Goal: Task Accomplishment & Management: Use online tool/utility

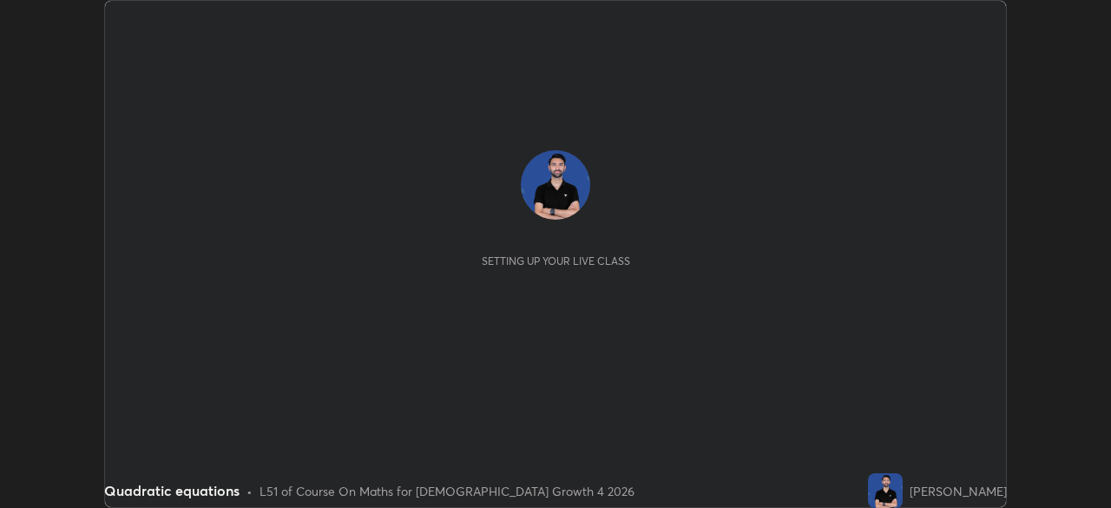
scroll to position [508, 1110]
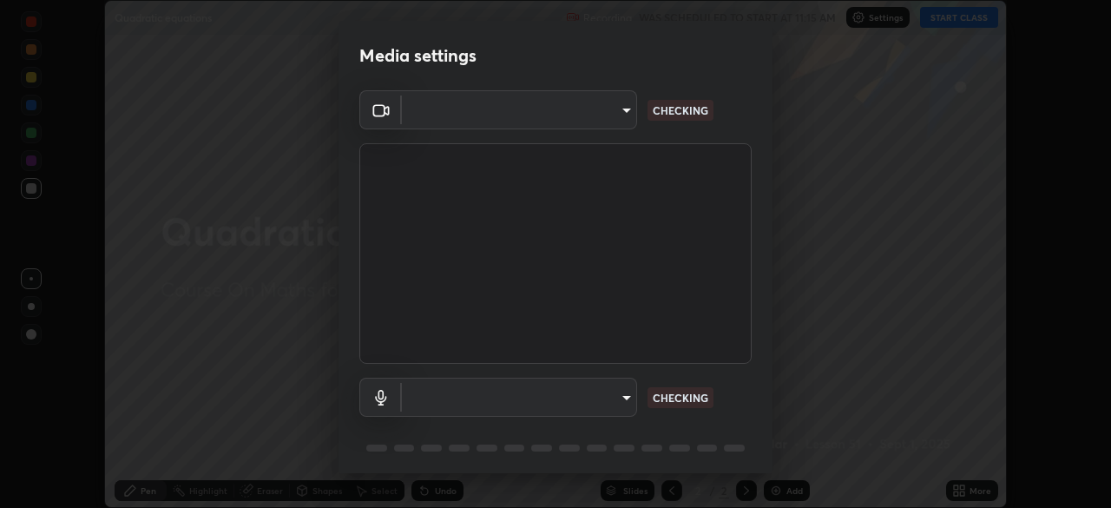
type input "3bea00eeac86fb66be6728b5c695c6c415261c56062ce64894d09a8807f83109"
type input "communications"
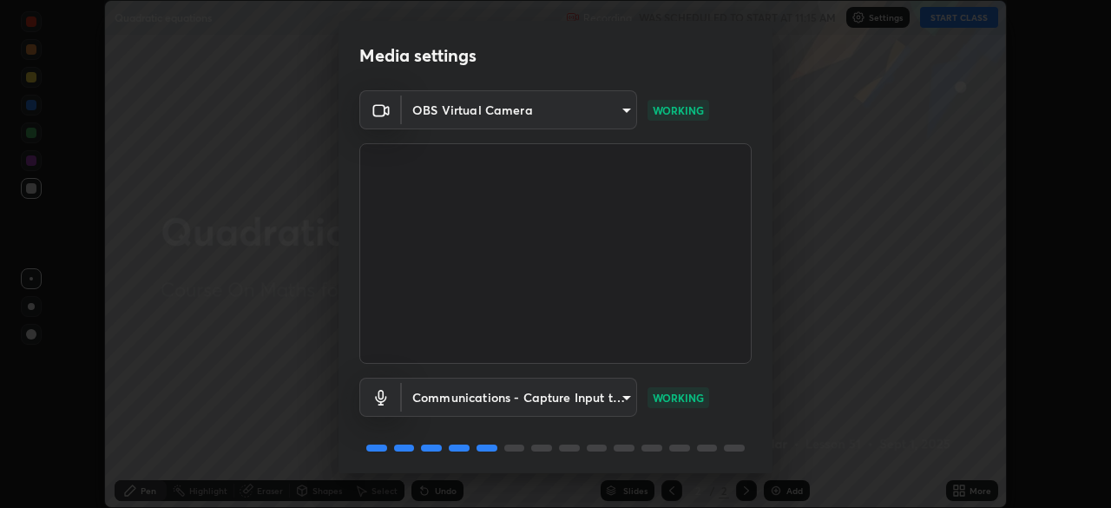
scroll to position [62, 0]
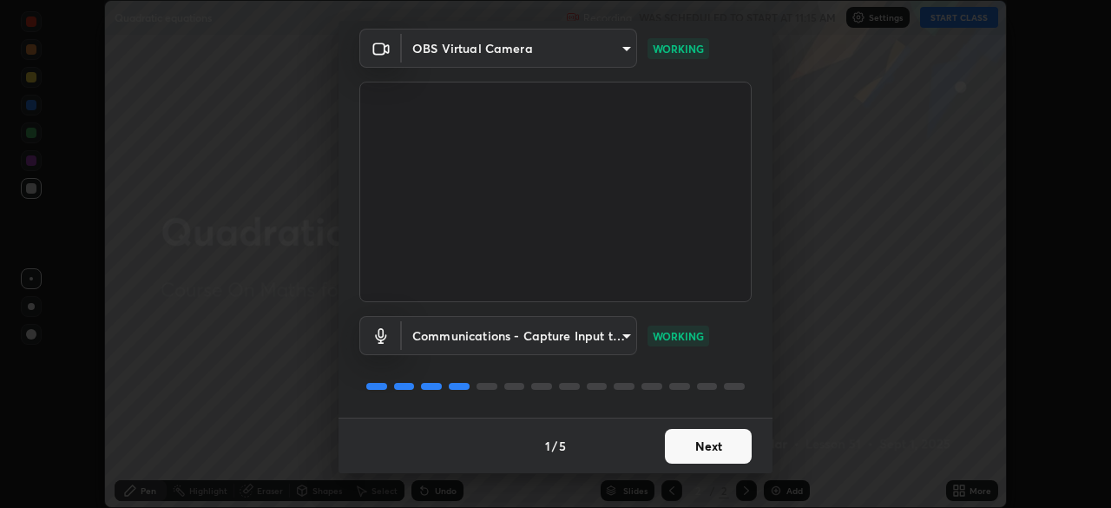
click at [702, 444] on button "Next" at bounding box center [708, 446] width 87 height 35
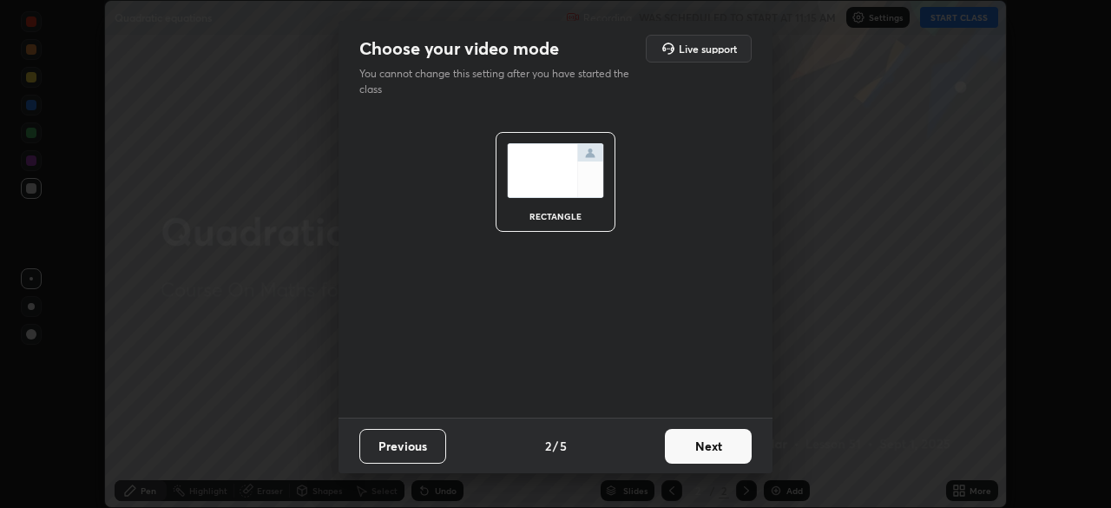
scroll to position [0, 0]
click at [701, 447] on button "Next" at bounding box center [708, 446] width 87 height 35
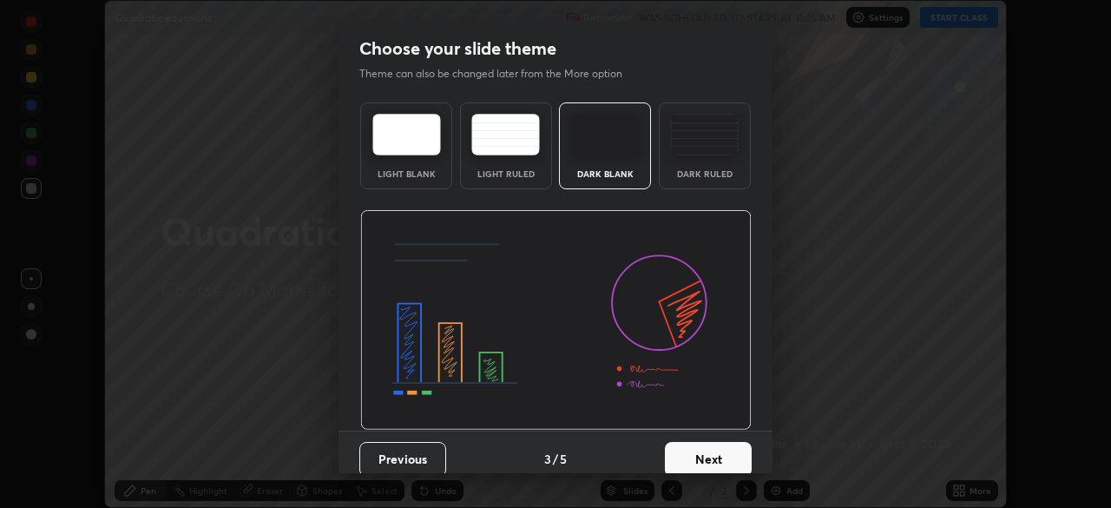
click at [705, 453] on button "Next" at bounding box center [708, 459] width 87 height 35
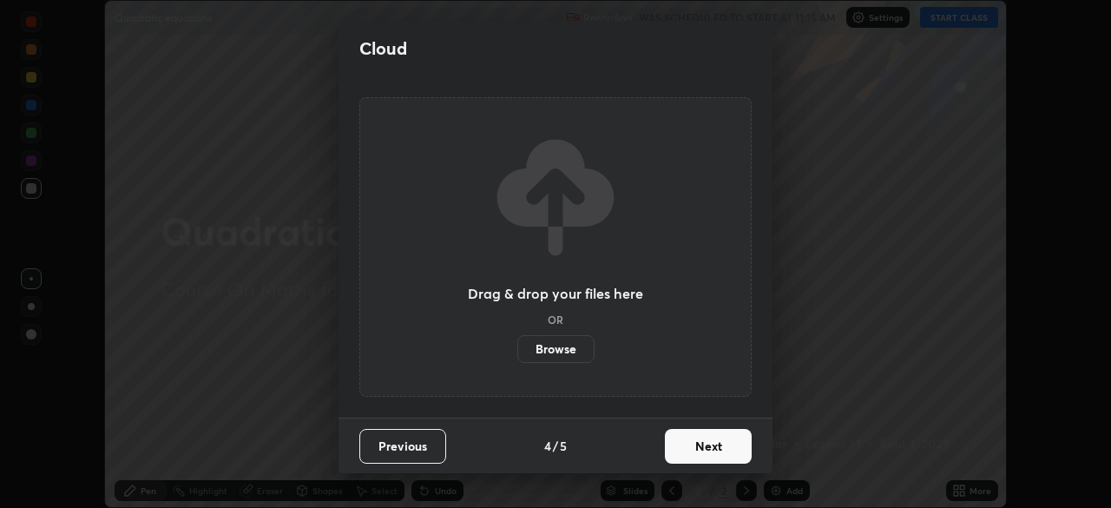
click at [704, 447] on button "Next" at bounding box center [708, 446] width 87 height 35
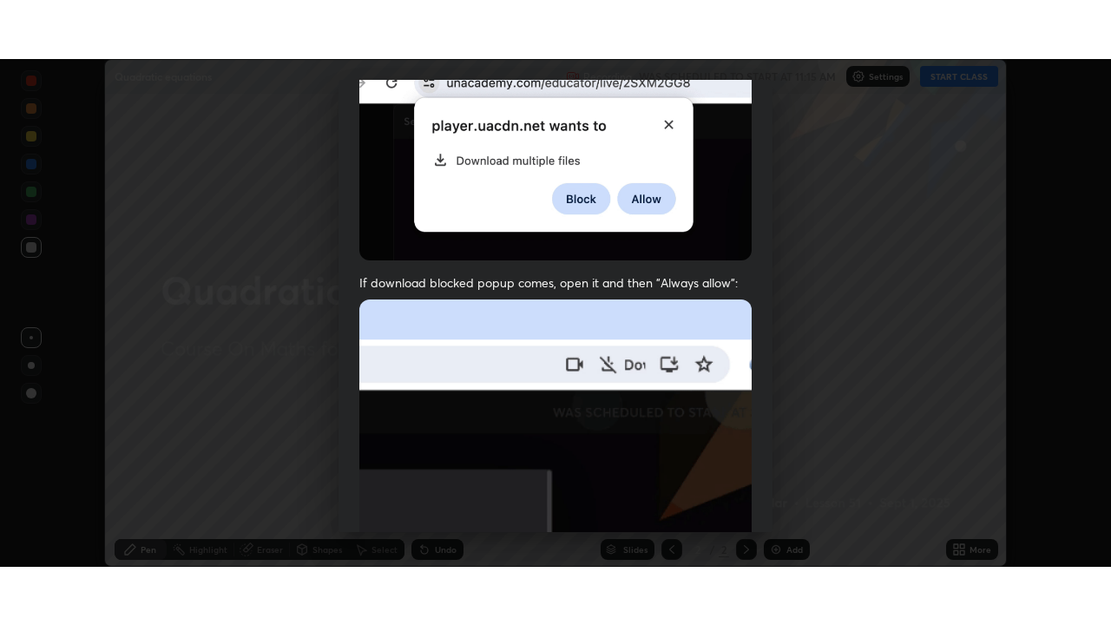
scroll to position [416, 0]
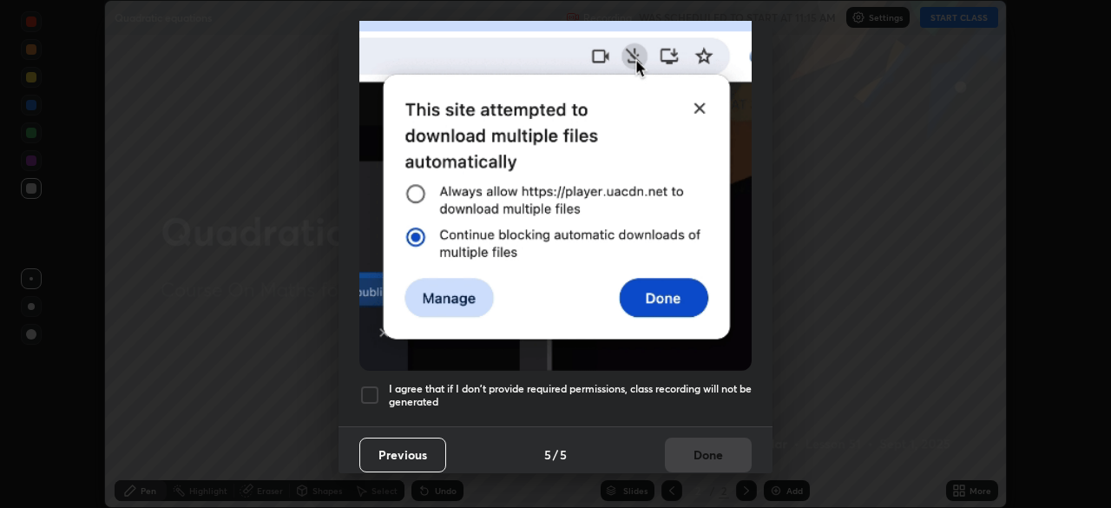
click at [380, 385] on div "I agree that if I don't provide required permissions, class recording will not …" at bounding box center [555, 395] width 392 height 21
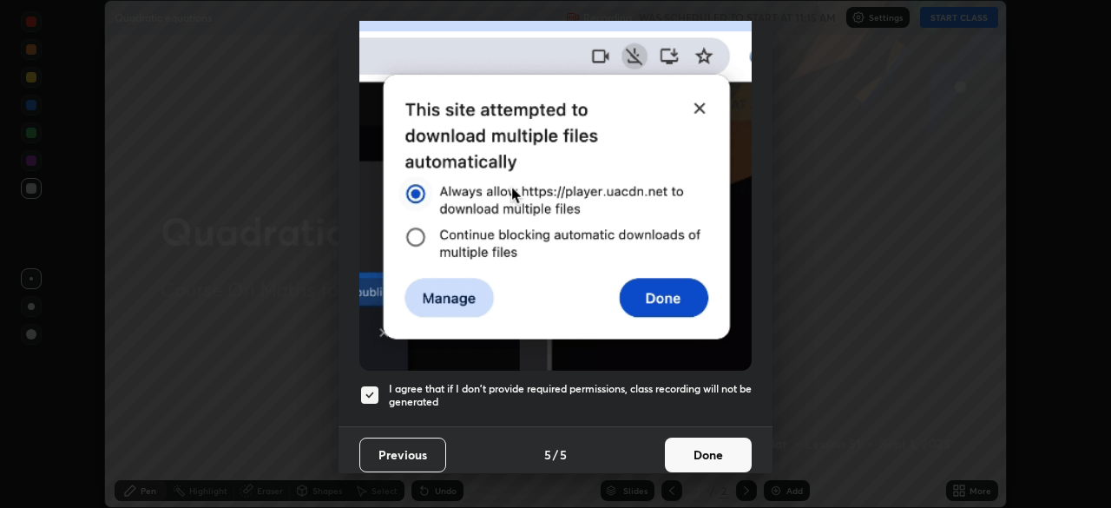
click at [708, 448] on button "Done" at bounding box center [708, 454] width 87 height 35
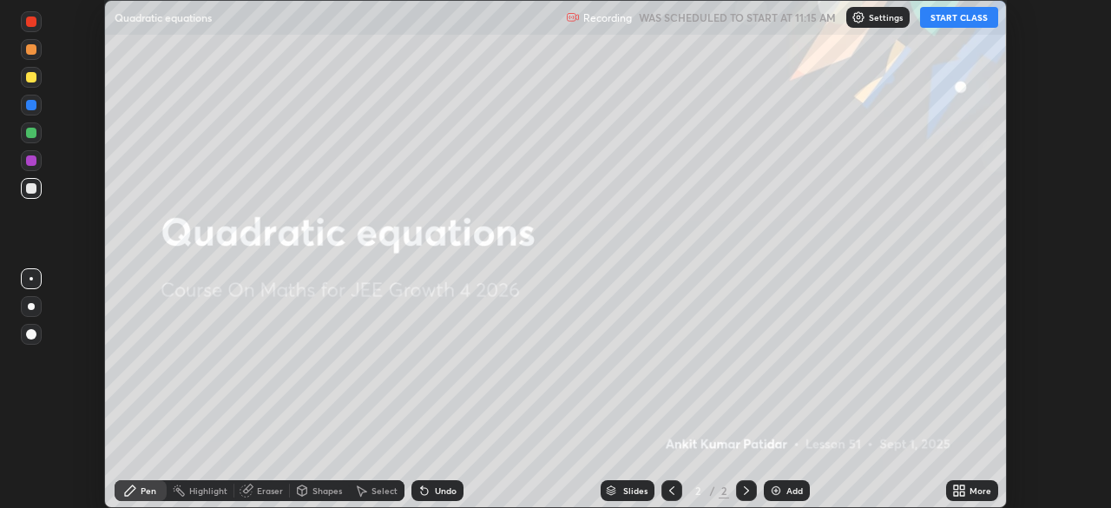
click at [971, 16] on button "START CLASS" at bounding box center [959, 17] width 78 height 21
click at [970, 486] on div "More" at bounding box center [981, 490] width 22 height 9
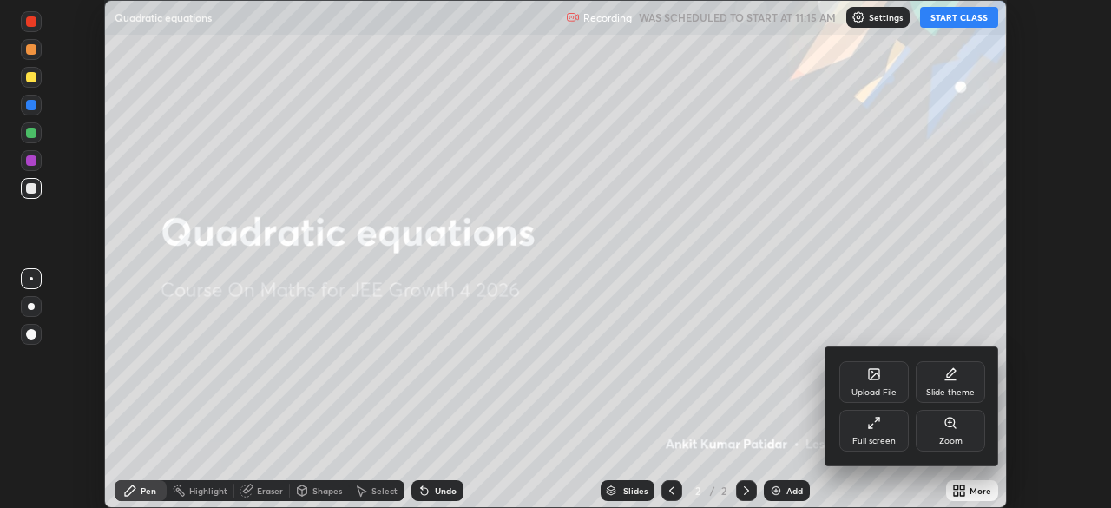
click at [891, 442] on div "Full screen" at bounding box center [873, 441] width 43 height 9
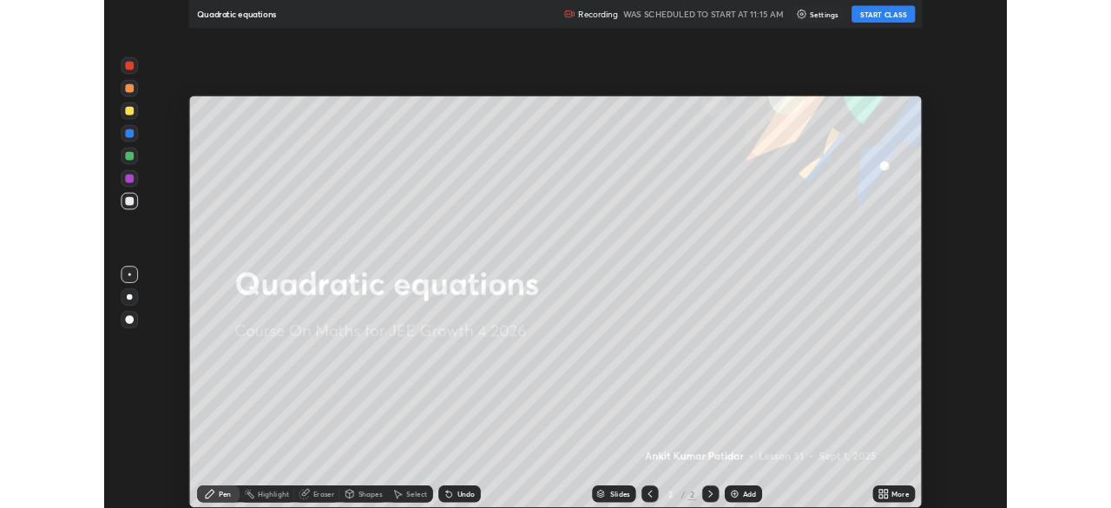
scroll to position [625, 1111]
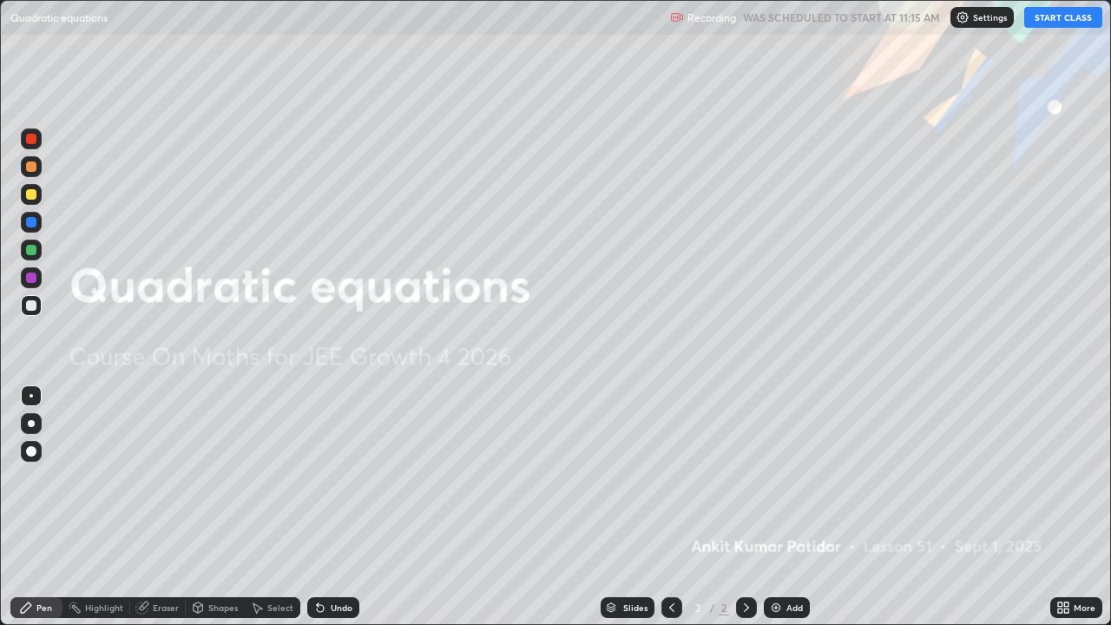
click at [789, 507] on div "Add" at bounding box center [794, 607] width 16 height 9
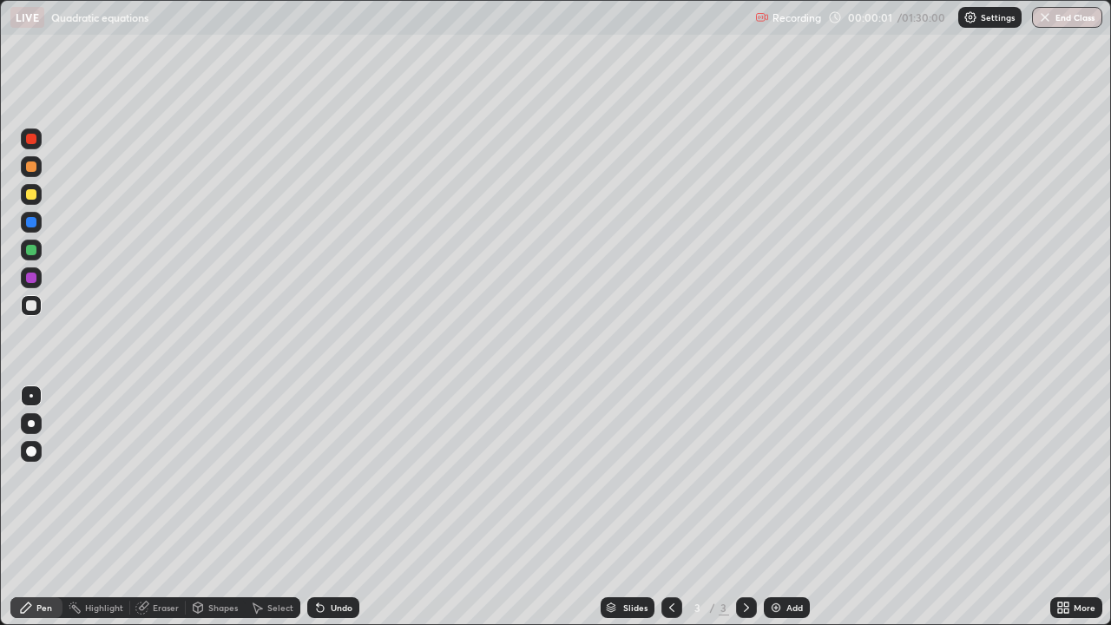
click at [31, 424] on div at bounding box center [31, 423] width 7 height 7
click at [153, 507] on div "Eraser" at bounding box center [158, 607] width 56 height 21
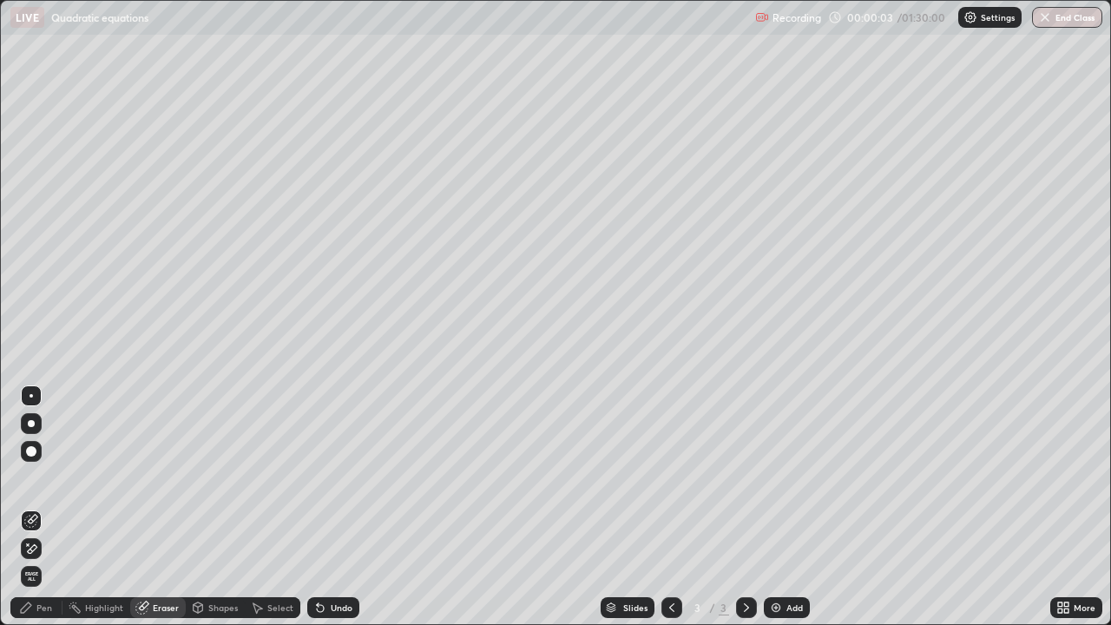
click at [28, 507] on icon at bounding box center [28, 544] width 2 height 2
click at [48, 507] on div "Pen" at bounding box center [44, 607] width 16 height 9
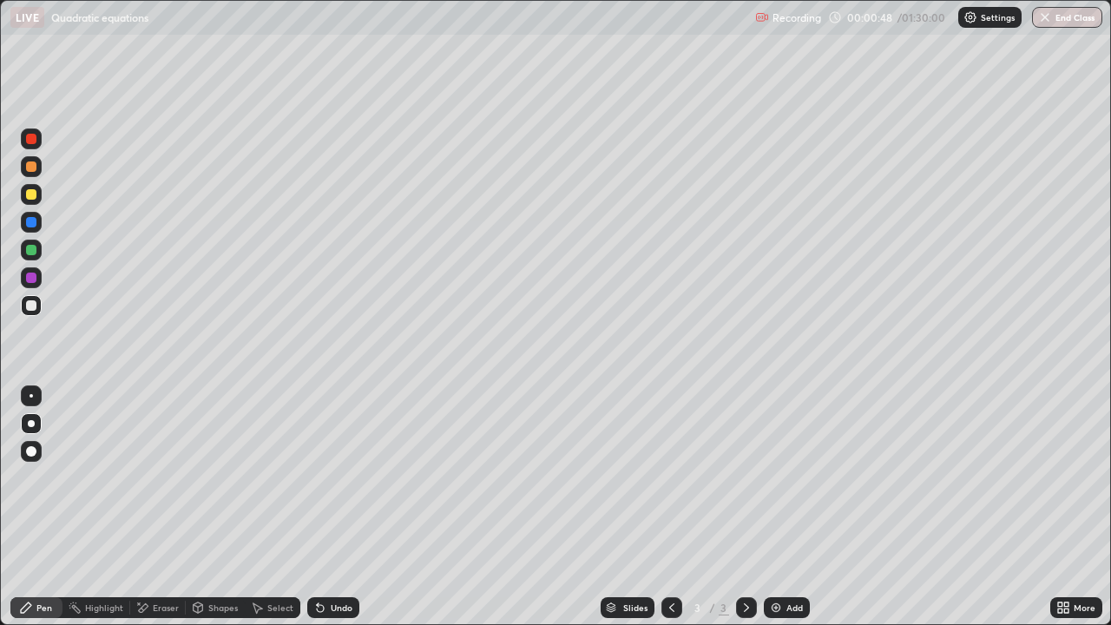
click at [149, 507] on div "Eraser" at bounding box center [158, 607] width 56 height 21
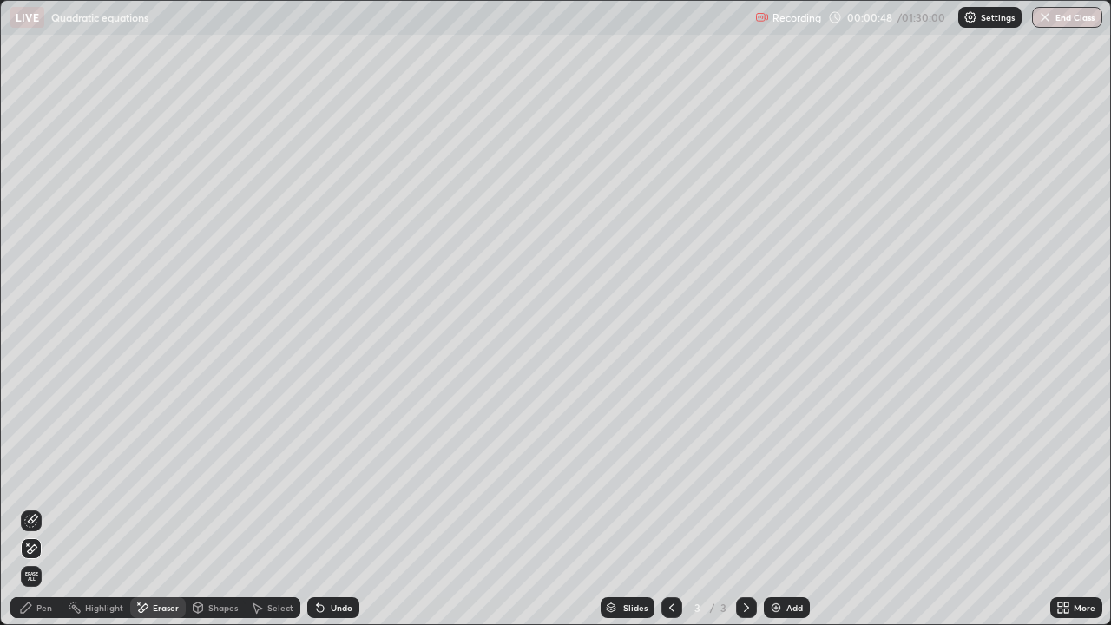
click at [43, 507] on div "Pen" at bounding box center [44, 607] width 16 height 9
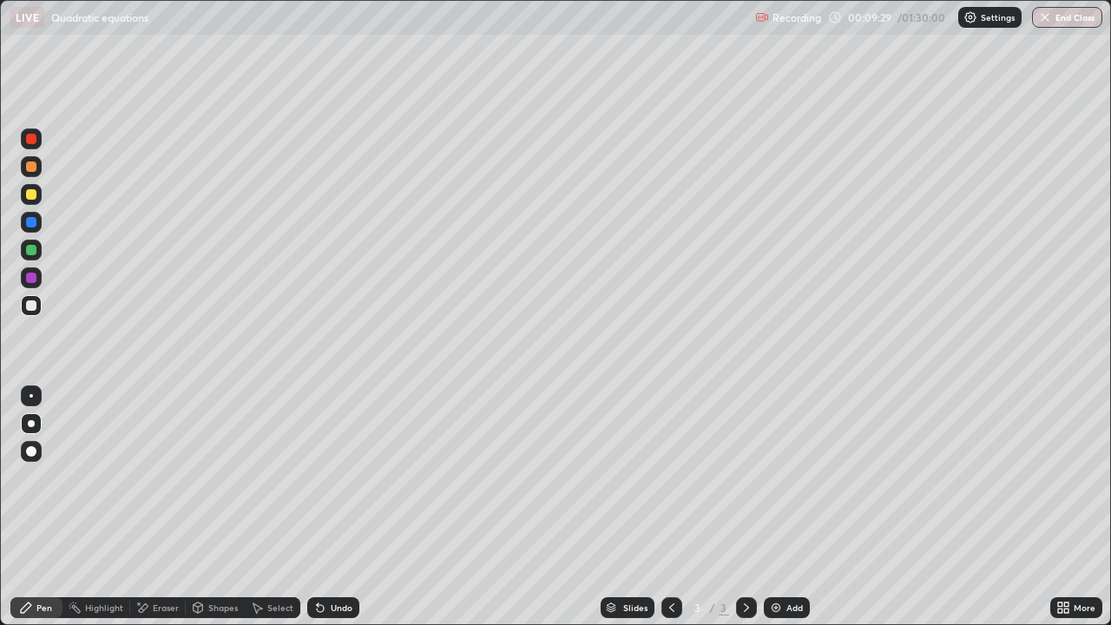
click at [157, 507] on div "Eraser" at bounding box center [166, 607] width 26 height 9
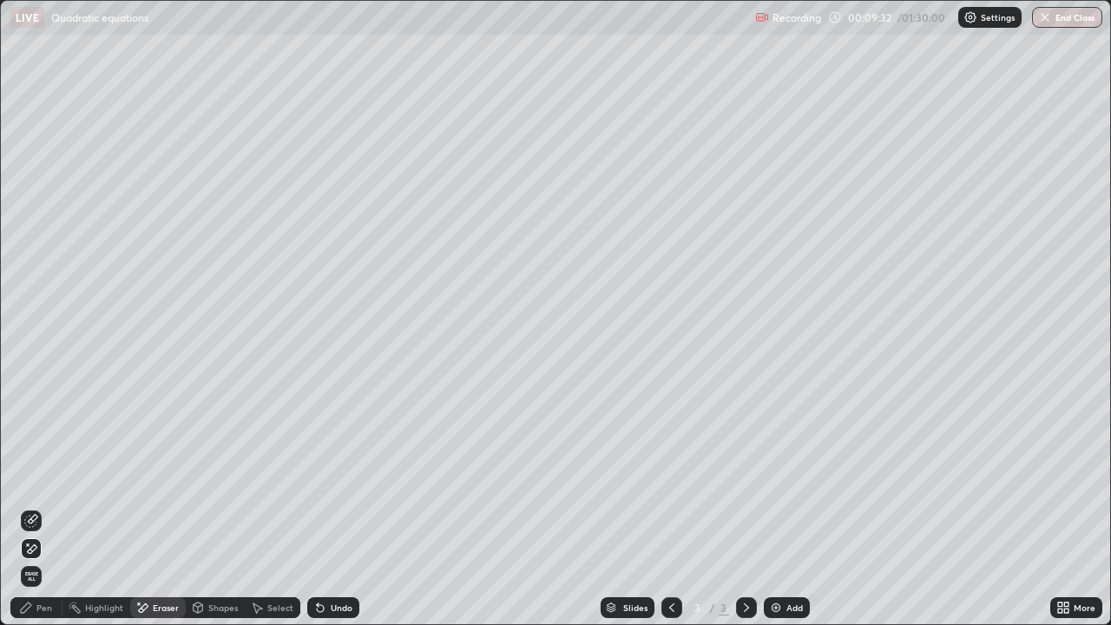
click at [39, 507] on div "Pen" at bounding box center [44, 607] width 16 height 9
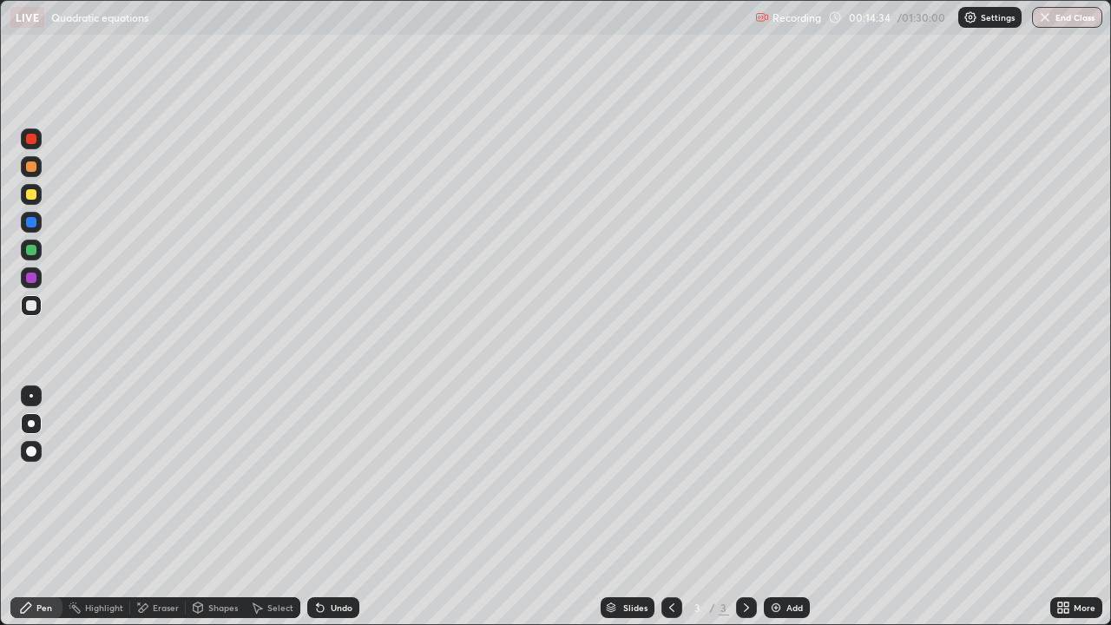
click at [792, 507] on div "Add" at bounding box center [794, 607] width 16 height 9
click at [341, 507] on div "Undo" at bounding box center [342, 607] width 22 height 9
click at [167, 507] on div "Eraser" at bounding box center [166, 607] width 26 height 9
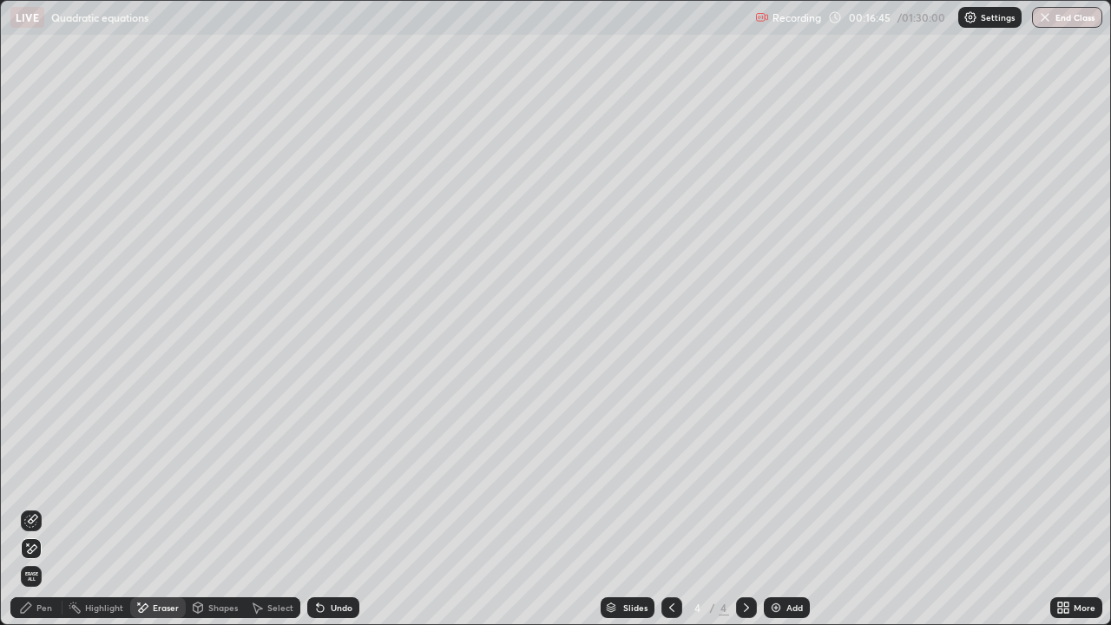
click at [48, 507] on div "Pen" at bounding box center [36, 607] width 52 height 21
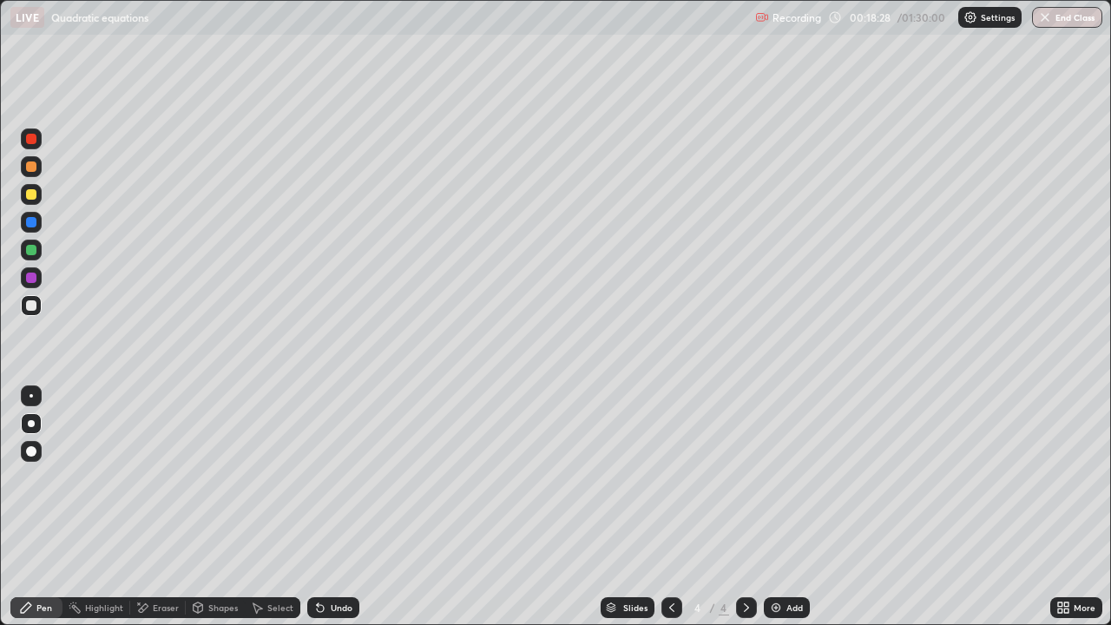
click at [777, 507] on div "Add" at bounding box center [787, 607] width 46 height 21
click at [339, 507] on div "Undo" at bounding box center [342, 607] width 22 height 9
click at [321, 507] on icon at bounding box center [320, 608] width 14 height 14
click at [325, 507] on div "Undo" at bounding box center [333, 607] width 52 height 21
click at [331, 507] on div "Undo" at bounding box center [333, 607] width 52 height 21
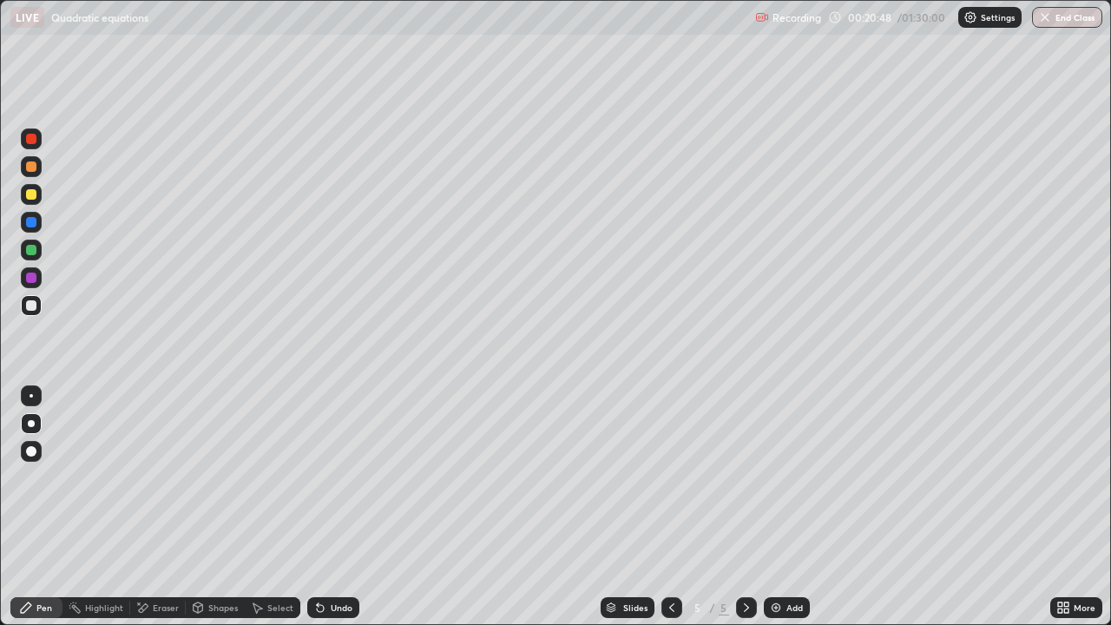
click at [153, 507] on div "Eraser" at bounding box center [166, 607] width 26 height 9
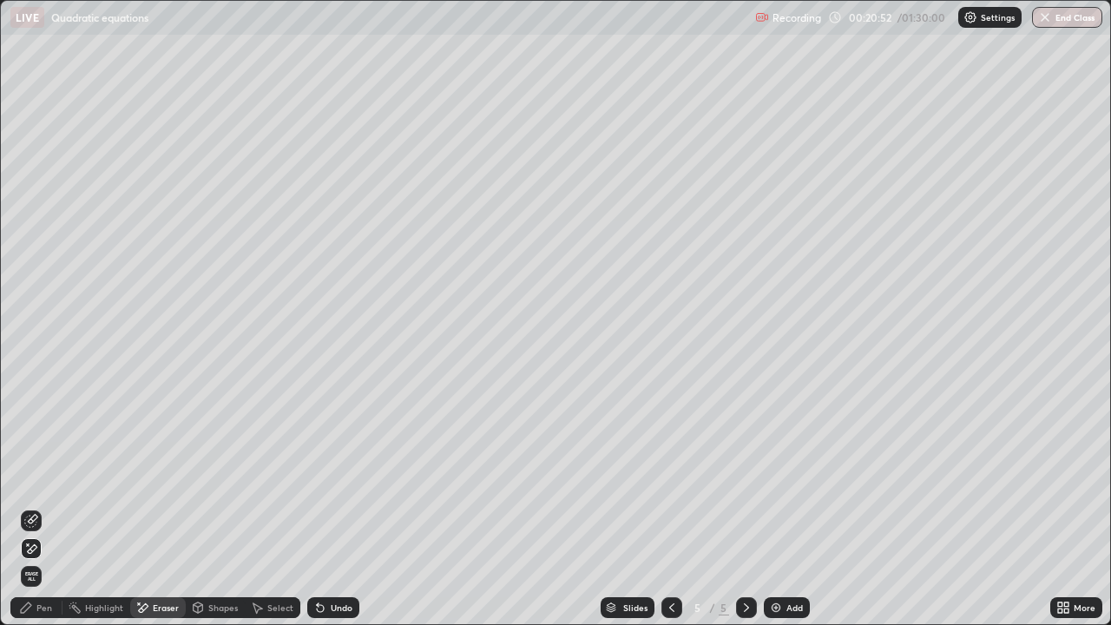
click at [44, 507] on div "Pen" at bounding box center [44, 607] width 16 height 9
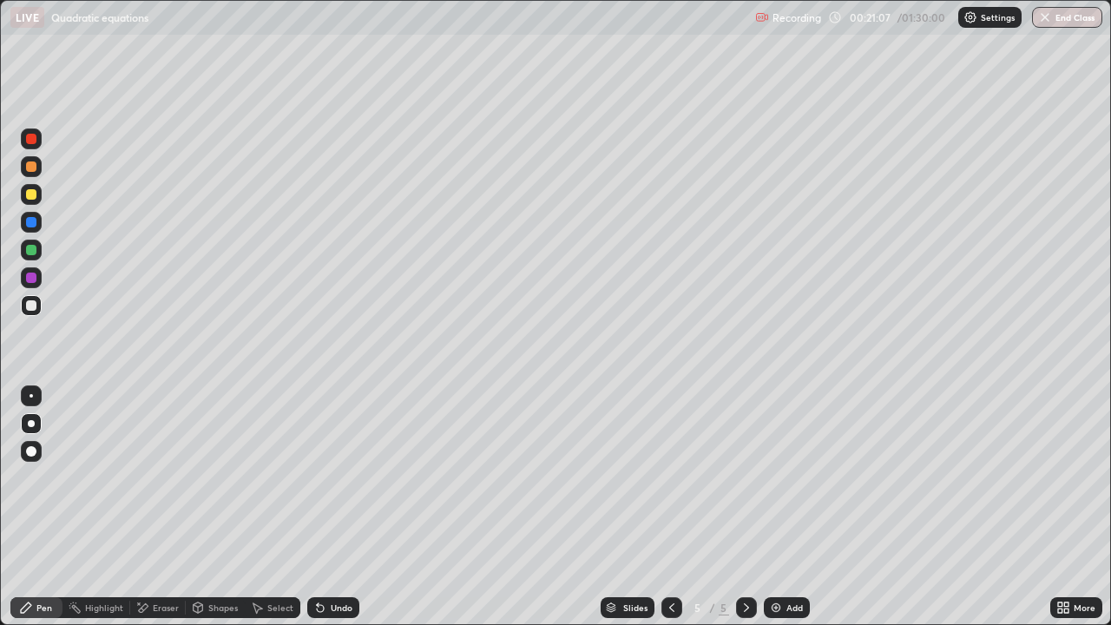
click at [331, 507] on div "Undo" at bounding box center [342, 607] width 22 height 9
click at [149, 507] on div "Eraser" at bounding box center [158, 607] width 56 height 21
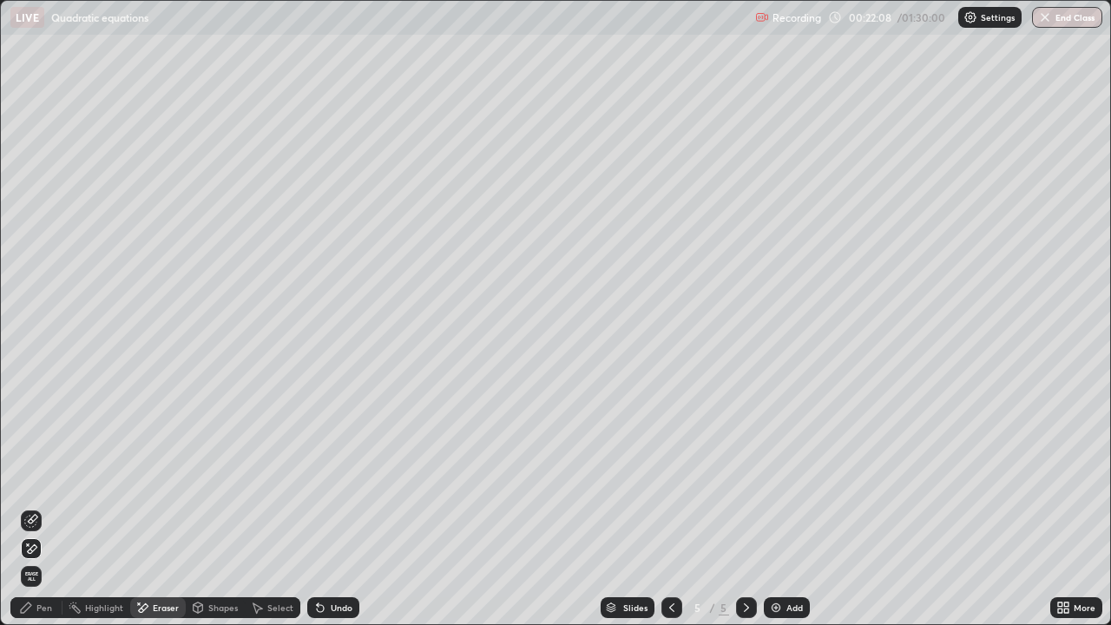
click at [43, 507] on div "Pen" at bounding box center [36, 607] width 52 height 21
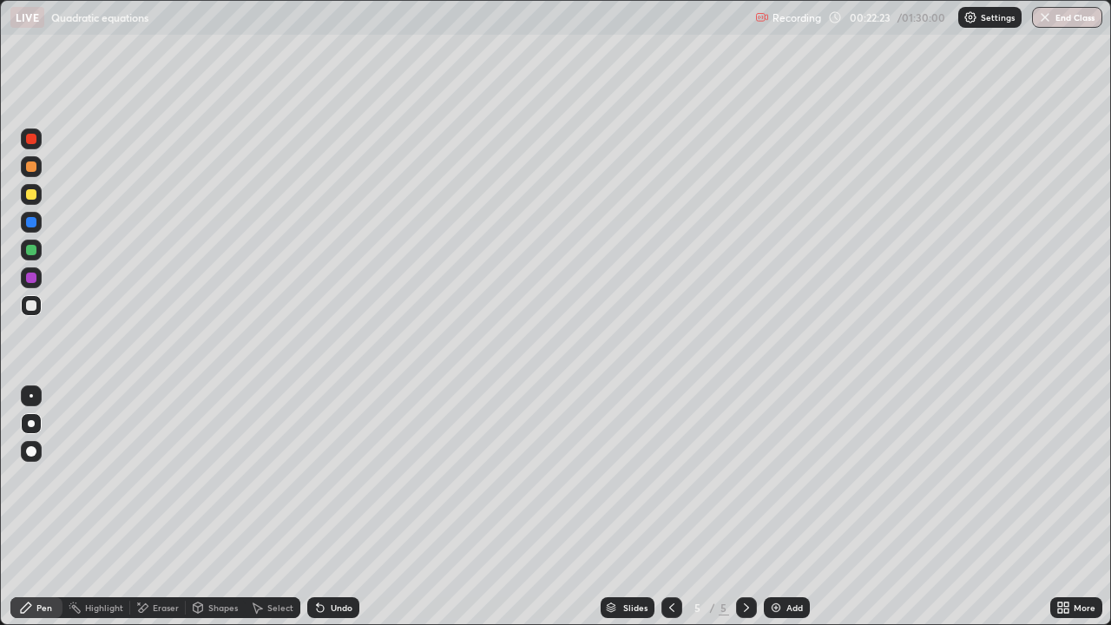
click at [666, 507] on icon at bounding box center [672, 608] width 14 height 14
click at [670, 507] on icon at bounding box center [672, 608] width 14 height 14
click at [745, 507] on icon at bounding box center [747, 608] width 14 height 14
click at [743, 507] on icon at bounding box center [747, 608] width 14 height 14
click at [670, 507] on icon at bounding box center [672, 608] width 14 height 14
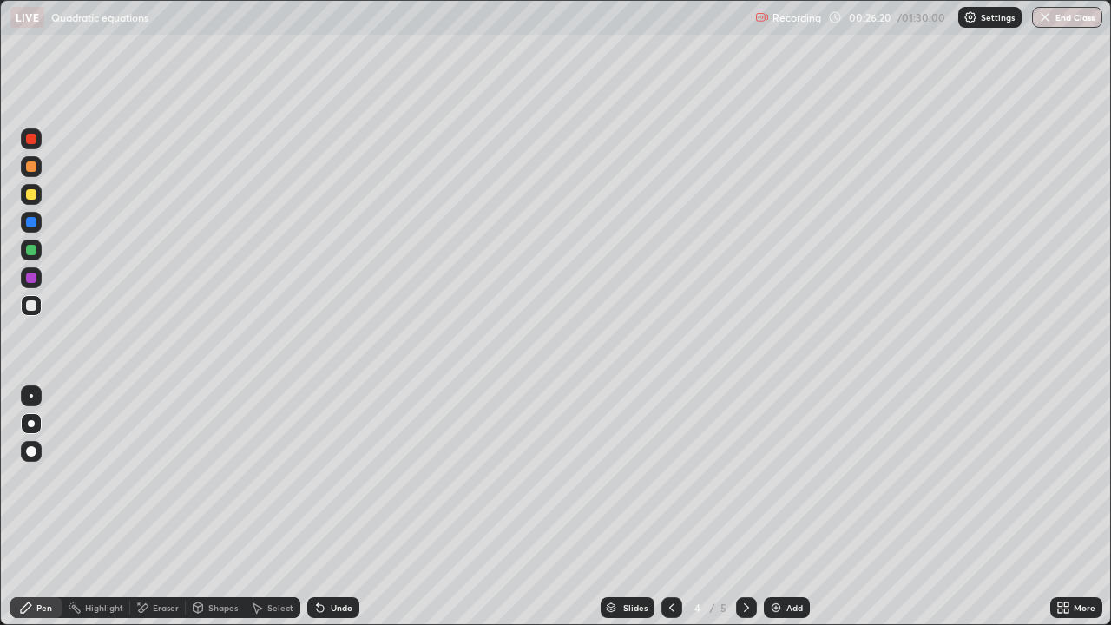
click at [670, 507] on icon at bounding box center [672, 608] width 14 height 14
click at [745, 507] on icon at bounding box center [747, 608] width 14 height 14
click at [742, 507] on icon at bounding box center [747, 608] width 14 height 14
click at [745, 507] on icon at bounding box center [747, 608] width 14 height 14
click at [158, 507] on div "Eraser" at bounding box center [166, 607] width 26 height 9
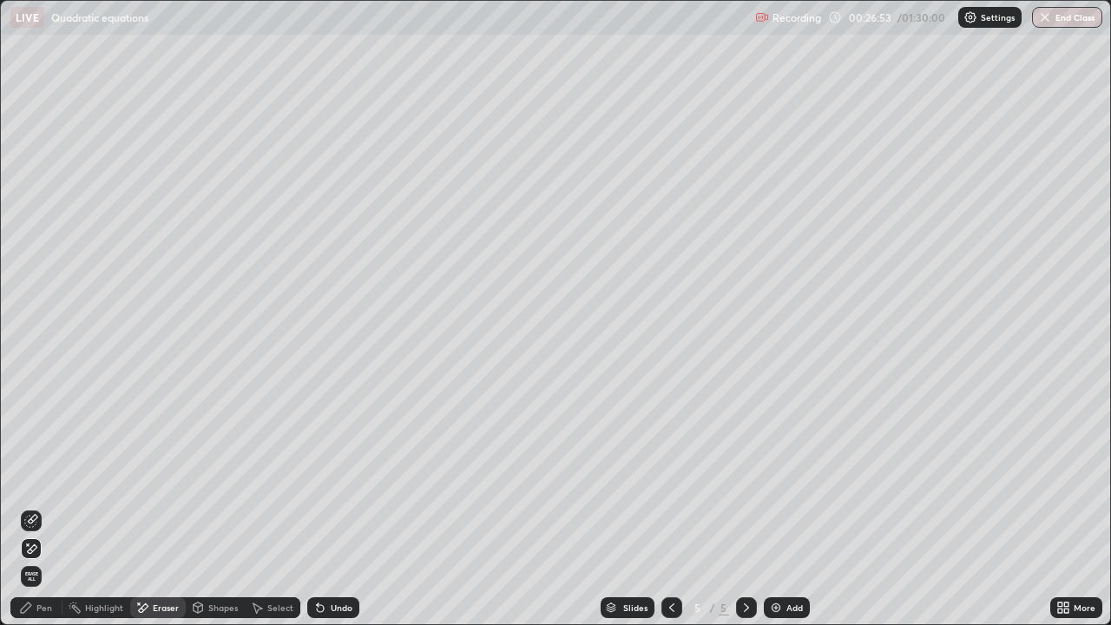
click at [49, 507] on div "Pen" at bounding box center [44, 607] width 16 height 9
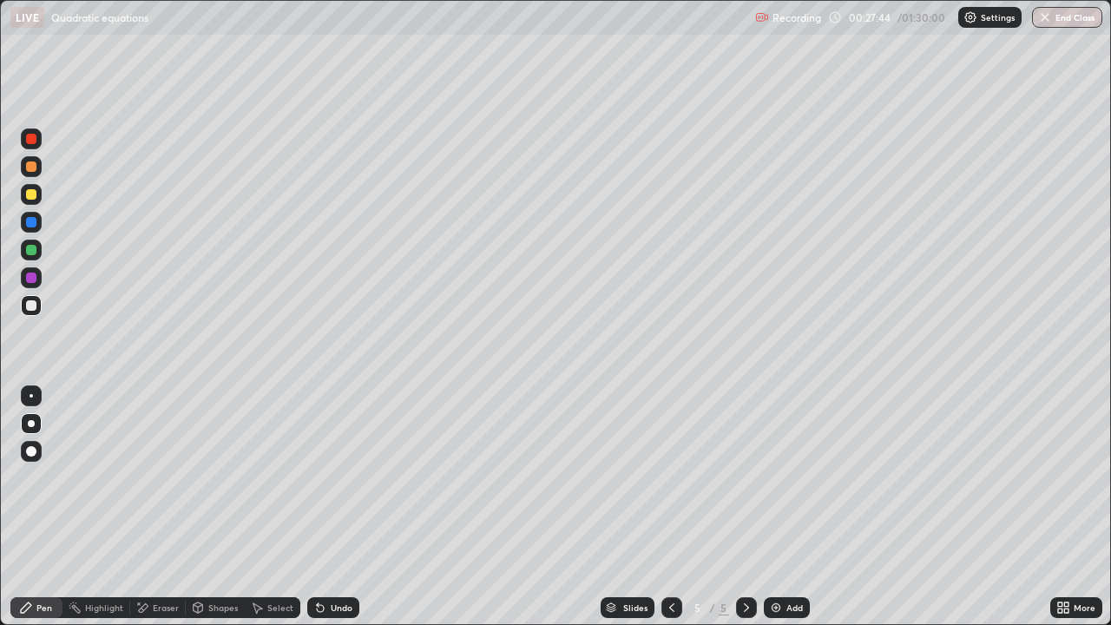
click at [151, 507] on div "Eraser" at bounding box center [158, 607] width 56 height 21
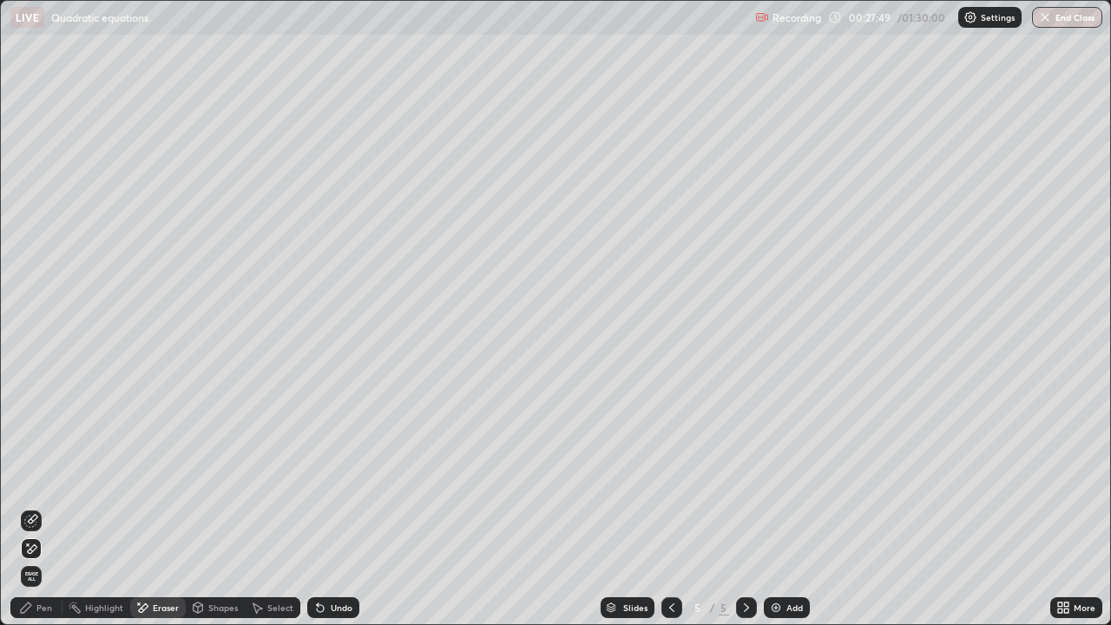
click at [33, 507] on div "Pen" at bounding box center [36, 607] width 52 height 21
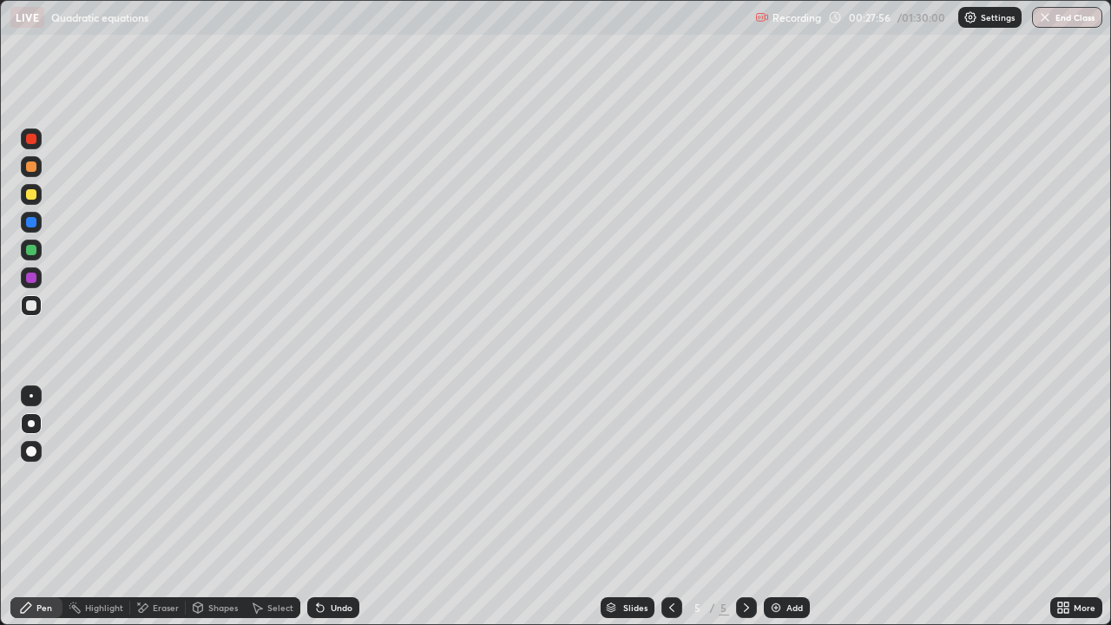
click at [791, 507] on div "Add" at bounding box center [794, 607] width 16 height 9
click at [669, 507] on icon at bounding box center [672, 608] width 14 height 14
click at [741, 507] on icon at bounding box center [747, 608] width 14 height 14
click at [784, 507] on div "Add" at bounding box center [787, 607] width 46 height 21
click at [30, 202] on div at bounding box center [31, 194] width 21 height 21
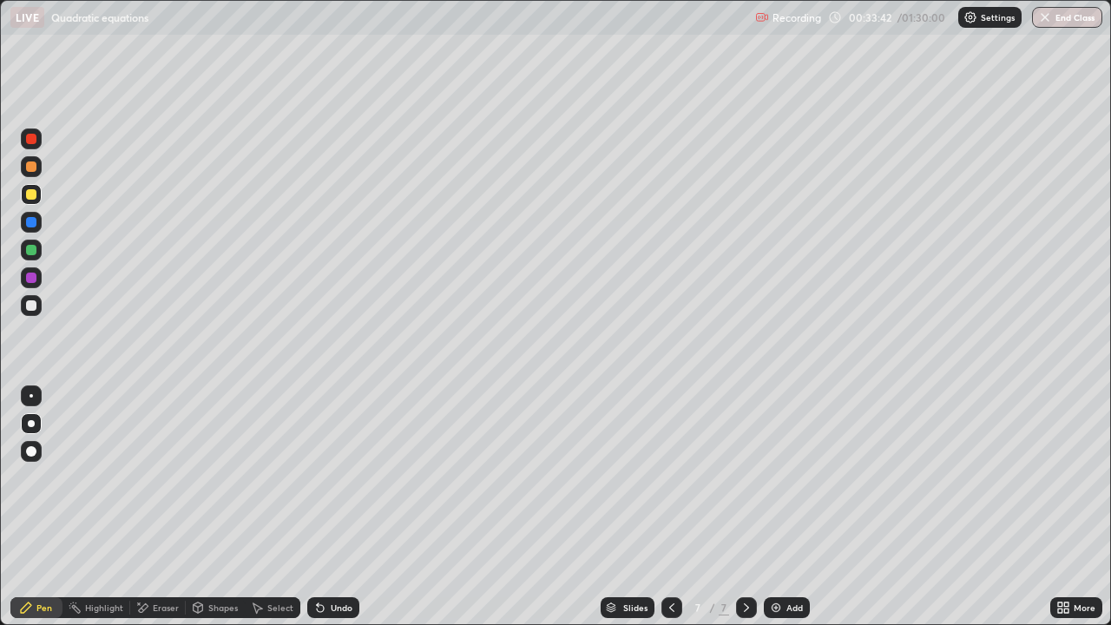
click at [670, 507] on icon at bounding box center [672, 608] width 14 height 14
click at [744, 507] on icon at bounding box center [747, 608] width 14 height 14
click at [333, 507] on div "Undo" at bounding box center [342, 607] width 22 height 9
click at [335, 507] on div "Undo" at bounding box center [342, 607] width 22 height 9
click at [337, 507] on div "Undo" at bounding box center [342, 607] width 22 height 9
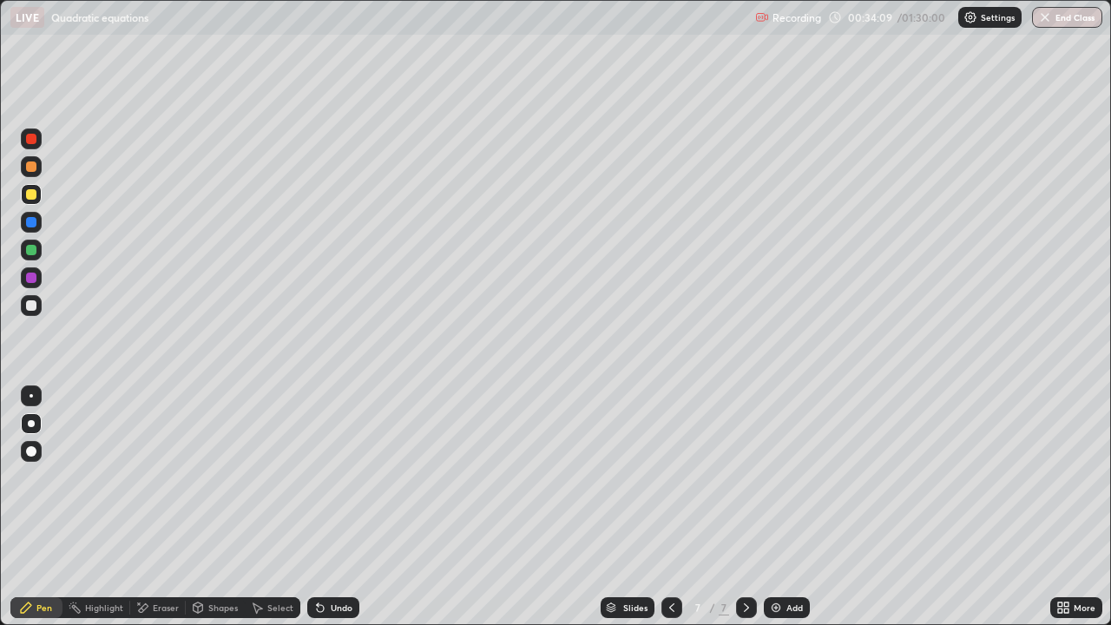
click at [341, 507] on div "Undo" at bounding box center [342, 607] width 22 height 9
click at [340, 507] on div "Undo" at bounding box center [342, 607] width 22 height 9
click at [337, 507] on div "Undo" at bounding box center [333, 607] width 52 height 21
click at [670, 507] on icon at bounding box center [672, 608] width 14 height 14
click at [745, 507] on icon at bounding box center [747, 608] width 14 height 14
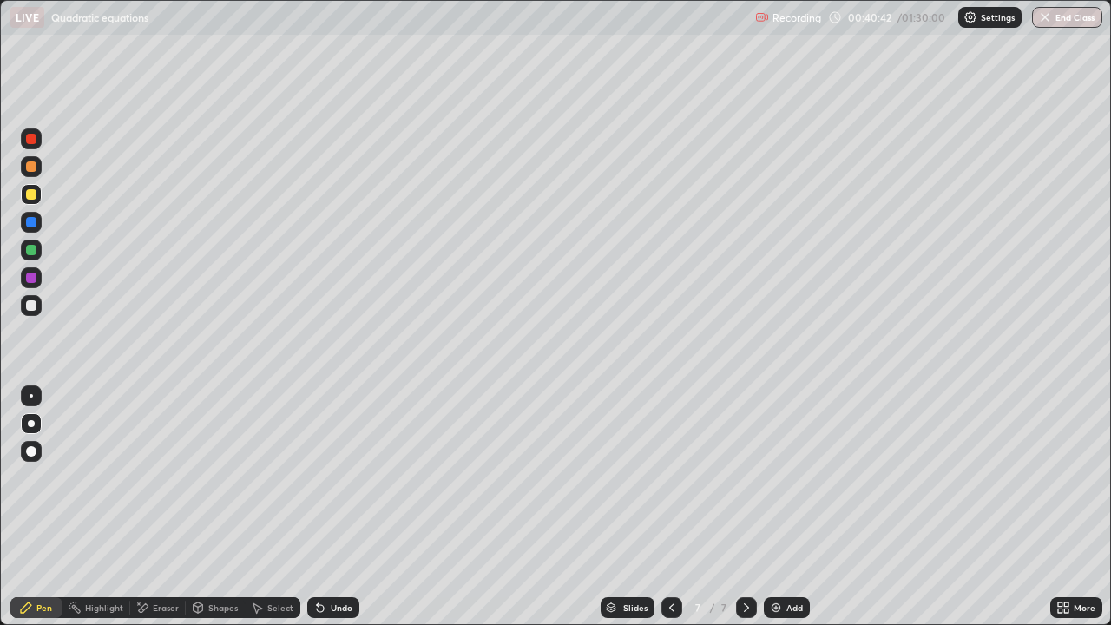
click at [667, 507] on icon at bounding box center [672, 608] width 14 height 14
click at [740, 507] on div at bounding box center [746, 607] width 21 height 21
click at [786, 507] on div "Add" at bounding box center [794, 607] width 16 height 9
click at [666, 507] on div at bounding box center [671, 607] width 21 height 21
click at [745, 507] on icon at bounding box center [747, 608] width 14 height 14
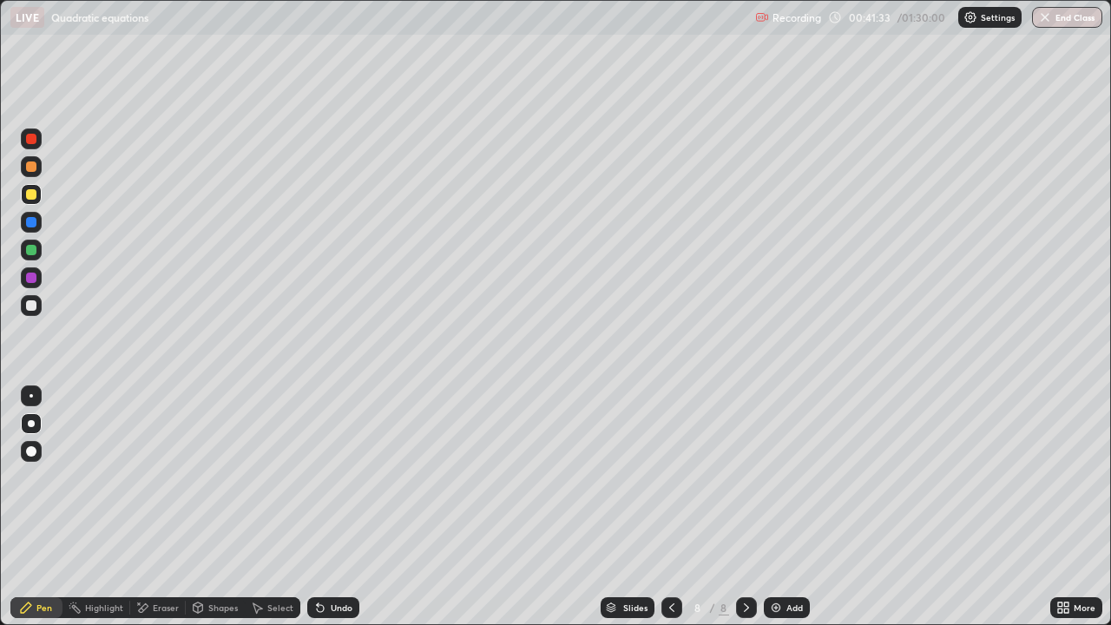
click at [672, 507] on icon at bounding box center [672, 608] width 14 height 14
click at [667, 507] on icon at bounding box center [672, 608] width 14 height 14
click at [740, 507] on icon at bounding box center [747, 608] width 14 height 14
click at [745, 507] on icon at bounding box center [746, 607] width 5 height 9
click at [667, 507] on icon at bounding box center [672, 608] width 14 height 14
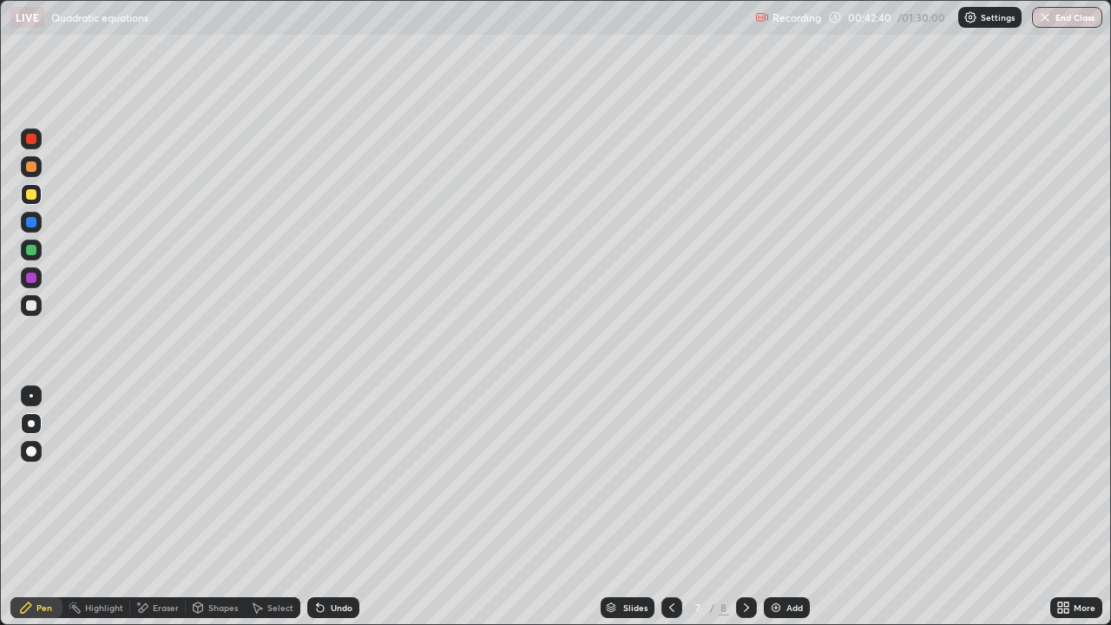
click at [672, 507] on icon at bounding box center [672, 608] width 14 height 14
click at [673, 507] on icon at bounding box center [672, 608] width 14 height 14
click at [667, 507] on icon at bounding box center [672, 608] width 14 height 14
click at [670, 507] on icon at bounding box center [672, 608] width 14 height 14
click at [745, 507] on icon at bounding box center [747, 608] width 14 height 14
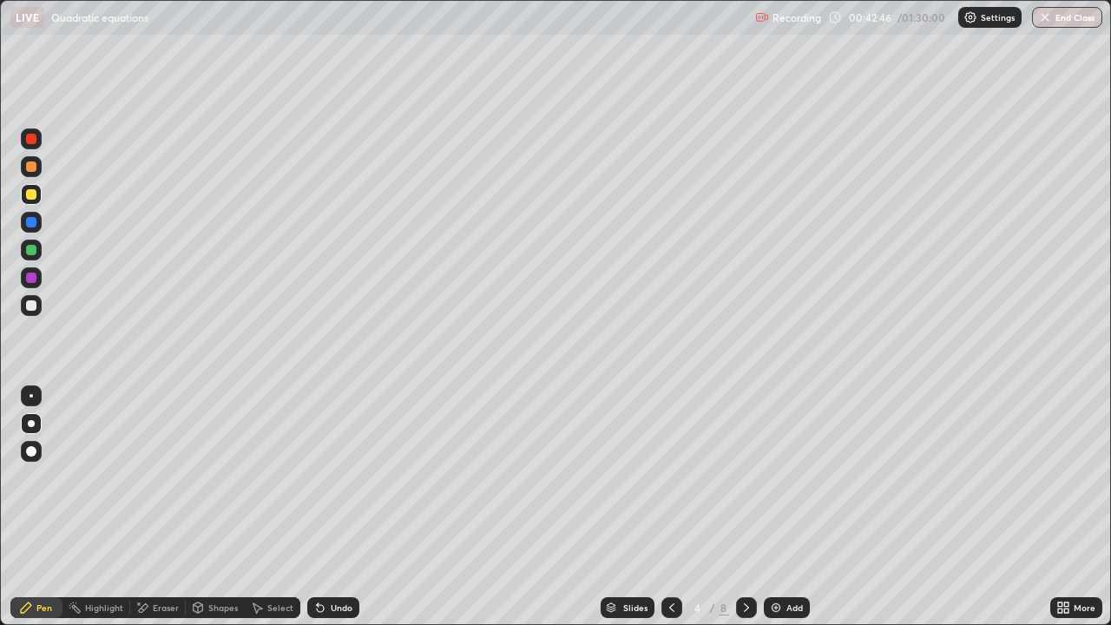
click at [742, 507] on icon at bounding box center [747, 608] width 14 height 14
click at [745, 507] on icon at bounding box center [747, 608] width 14 height 14
click at [744, 507] on icon at bounding box center [746, 607] width 5 height 9
click at [670, 507] on icon at bounding box center [672, 608] width 14 height 14
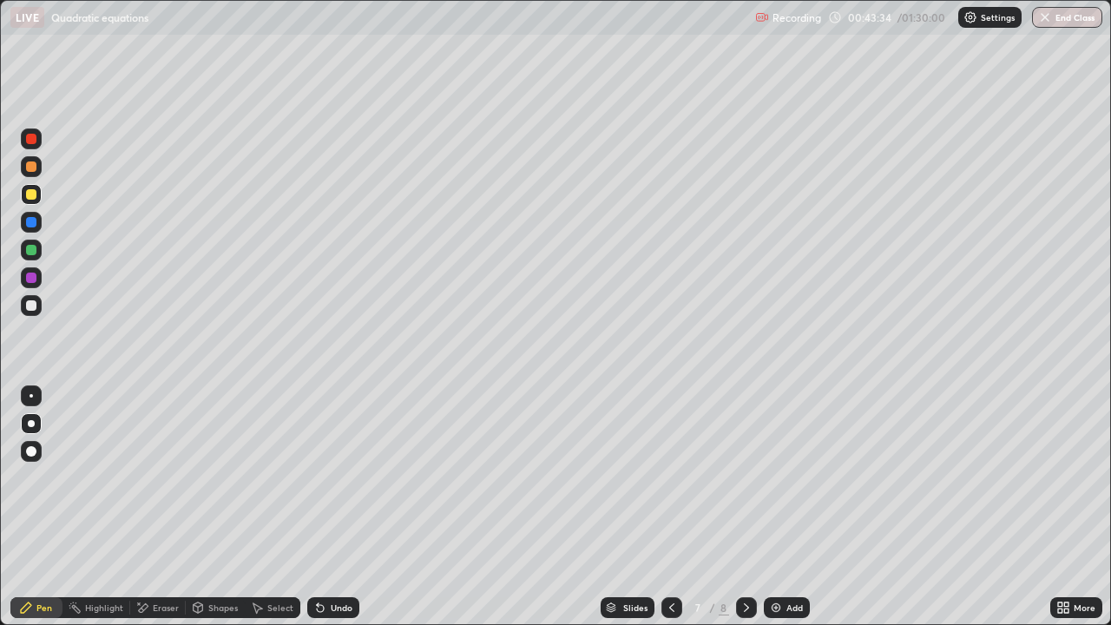
click at [671, 507] on icon at bounding box center [672, 608] width 14 height 14
click at [740, 507] on icon at bounding box center [747, 608] width 14 height 14
click at [786, 507] on div "Add" at bounding box center [794, 607] width 16 height 9
click at [163, 507] on div "Eraser" at bounding box center [166, 607] width 26 height 9
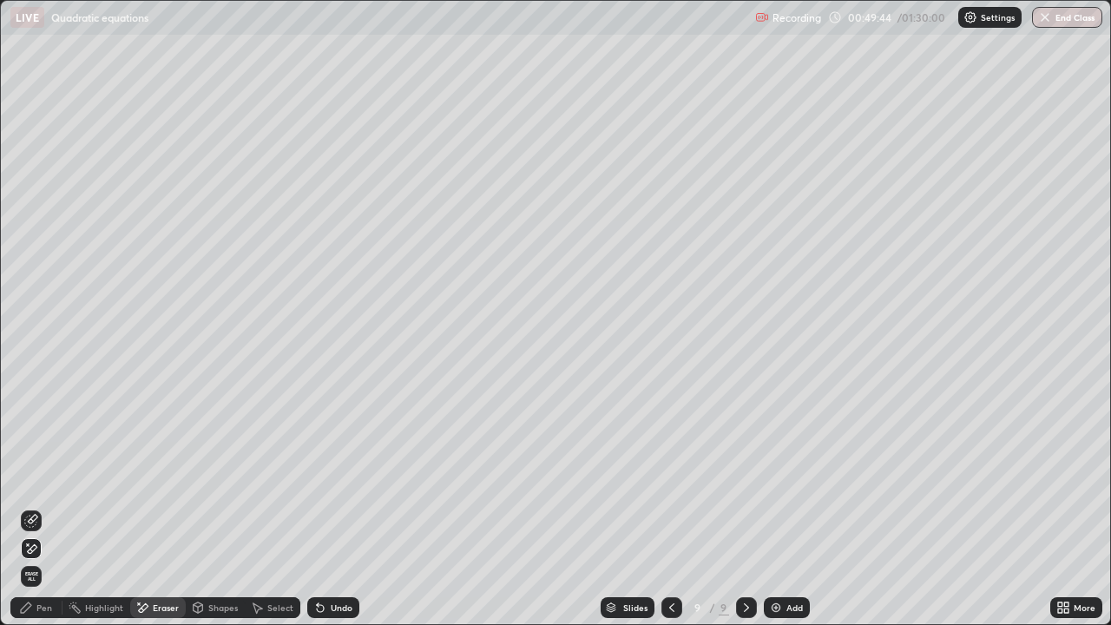
click at [35, 507] on div "Pen" at bounding box center [36, 607] width 52 height 21
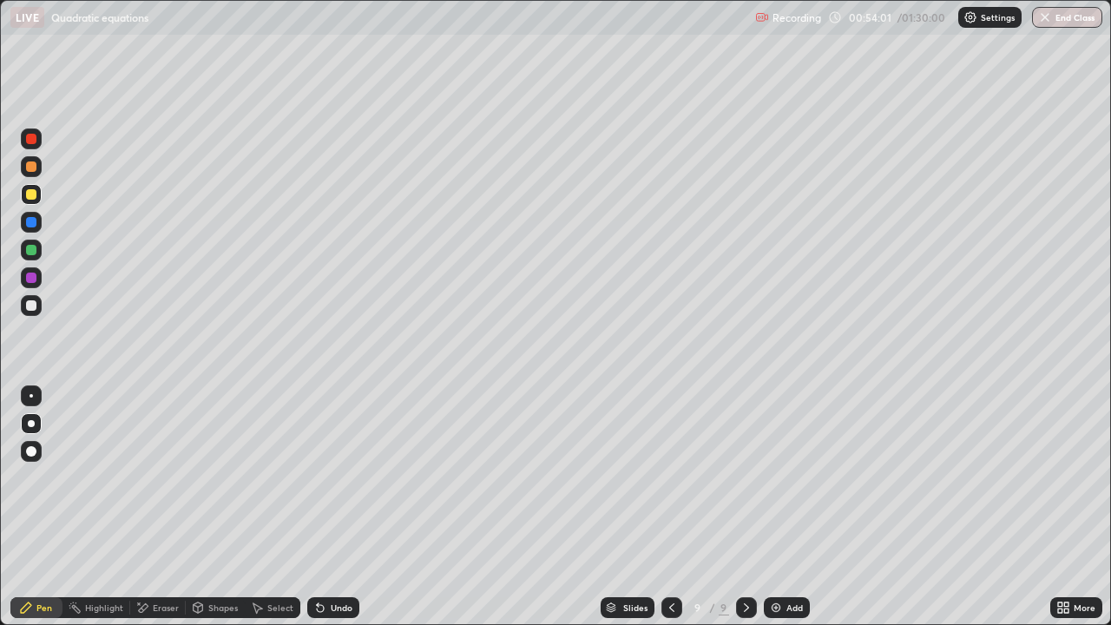
click at [786, 507] on div "Add" at bounding box center [794, 607] width 16 height 9
click at [38, 307] on div at bounding box center [31, 305] width 21 height 21
click at [339, 507] on div "Undo" at bounding box center [342, 607] width 22 height 9
click at [37, 194] on div at bounding box center [31, 194] width 21 height 21
click at [324, 507] on icon at bounding box center [320, 608] width 14 height 14
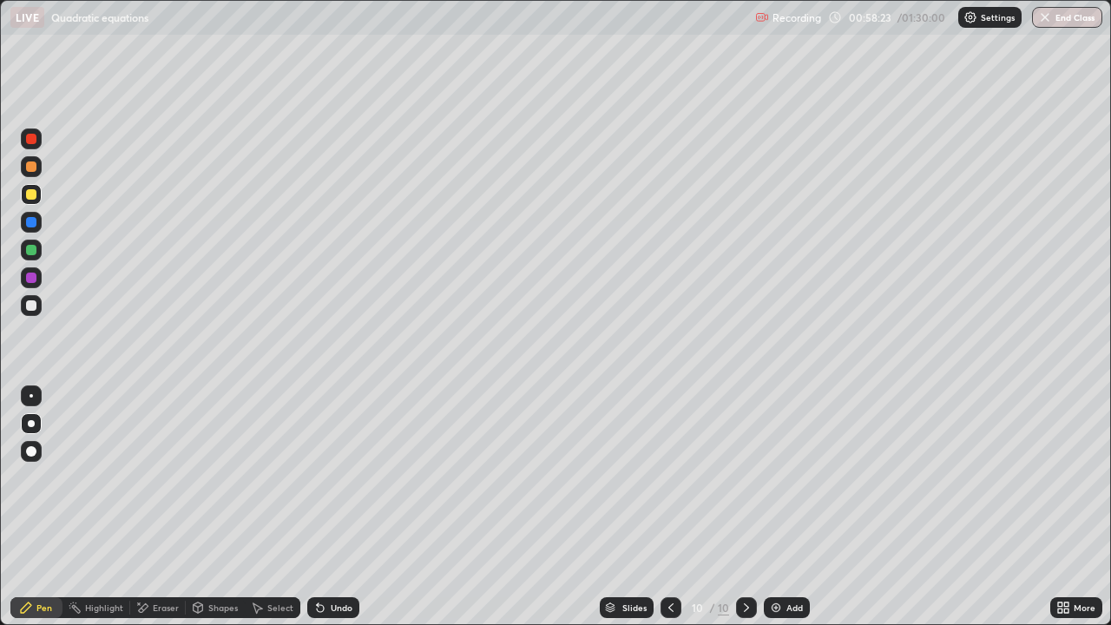
click at [325, 507] on div "Undo" at bounding box center [333, 607] width 52 height 21
click at [326, 507] on div "Undo" at bounding box center [333, 607] width 52 height 21
click at [327, 507] on div "Undo" at bounding box center [333, 607] width 52 height 21
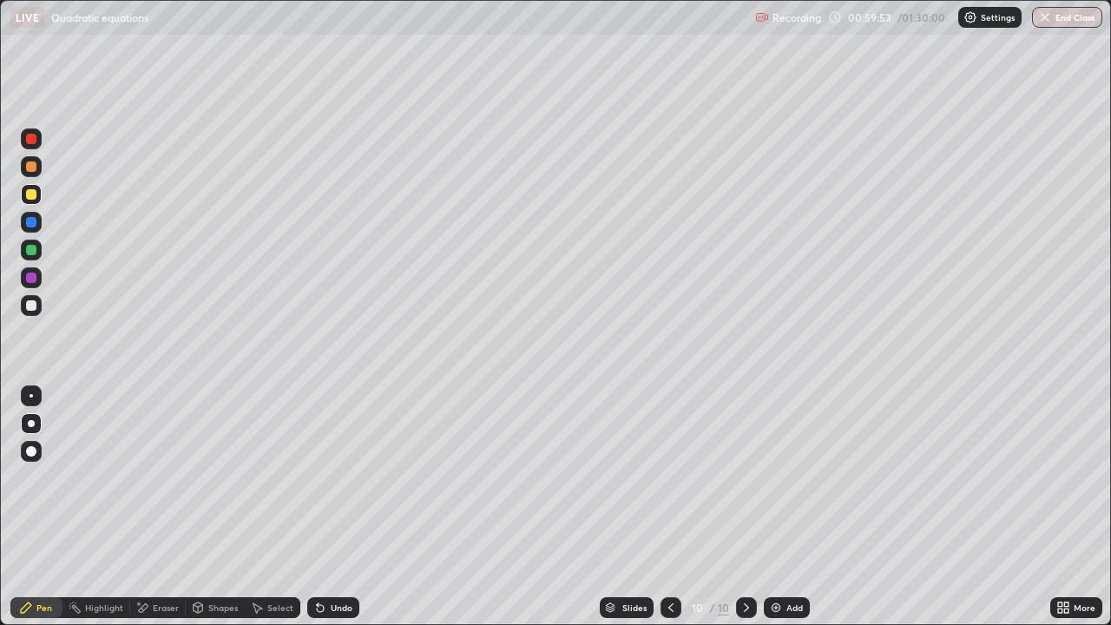
click at [320, 507] on icon at bounding box center [320, 608] width 14 height 14
click at [325, 507] on div "Undo" at bounding box center [333, 607] width 52 height 21
click at [161, 507] on div "Eraser" at bounding box center [166, 607] width 26 height 9
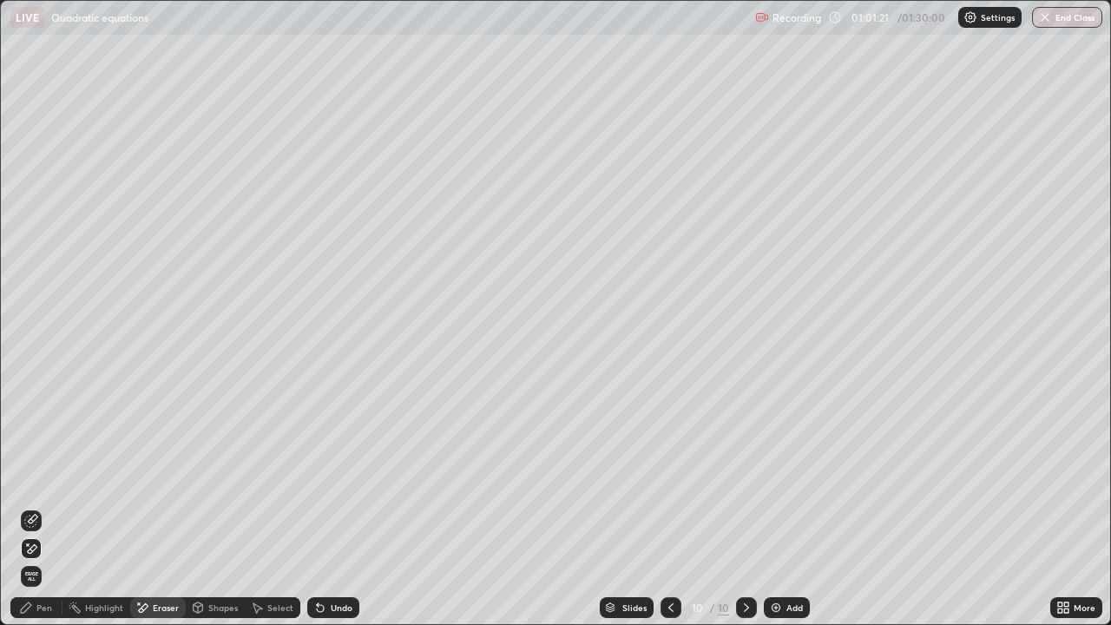
click at [50, 507] on div "Pen" at bounding box center [36, 607] width 52 height 21
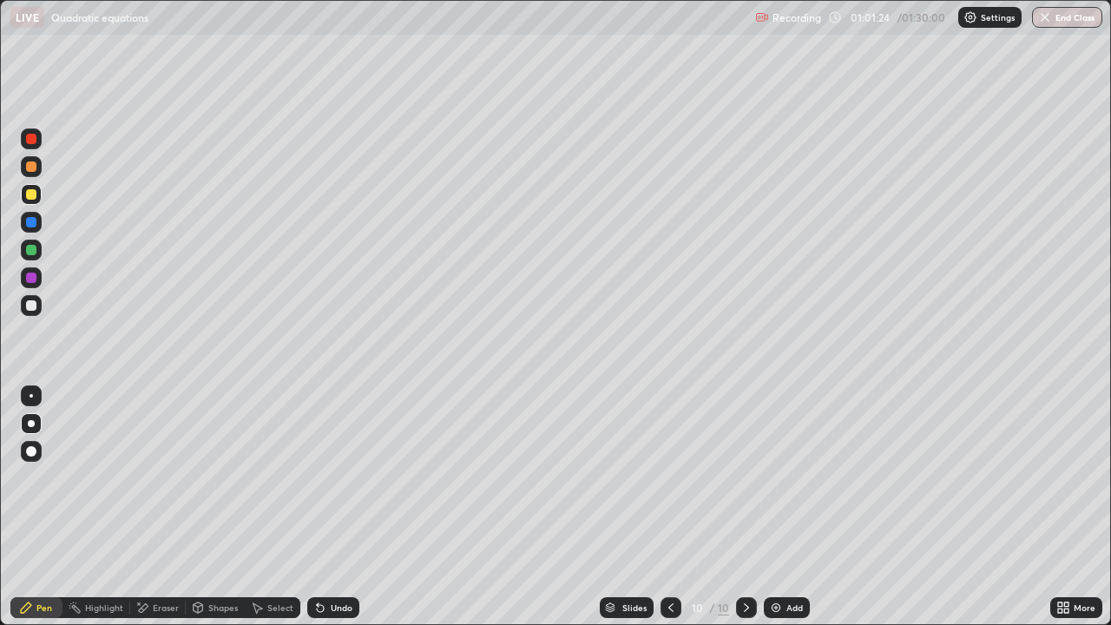
click at [158, 507] on div "Eraser" at bounding box center [158, 607] width 56 height 21
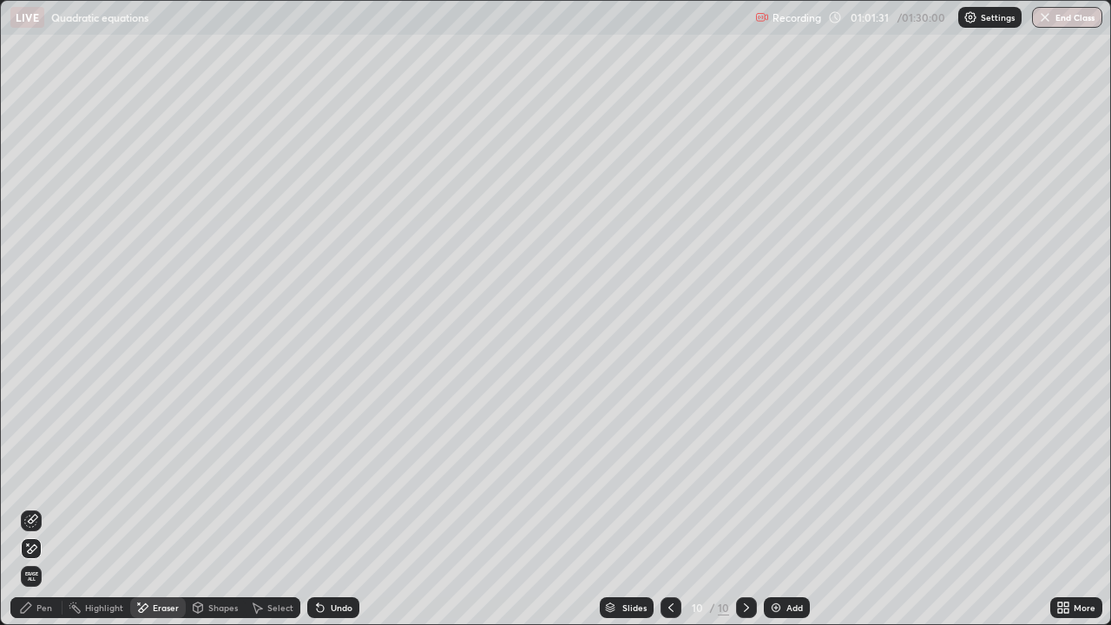
click at [36, 507] on div "Pen" at bounding box center [44, 607] width 16 height 9
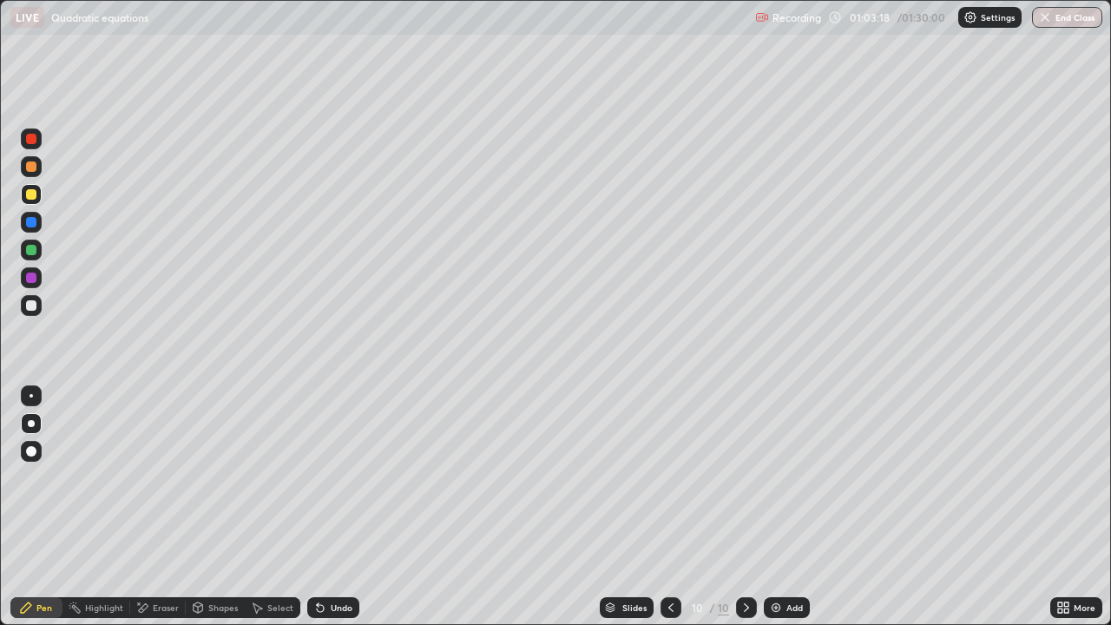
click at [163, 507] on div "Eraser" at bounding box center [166, 607] width 26 height 9
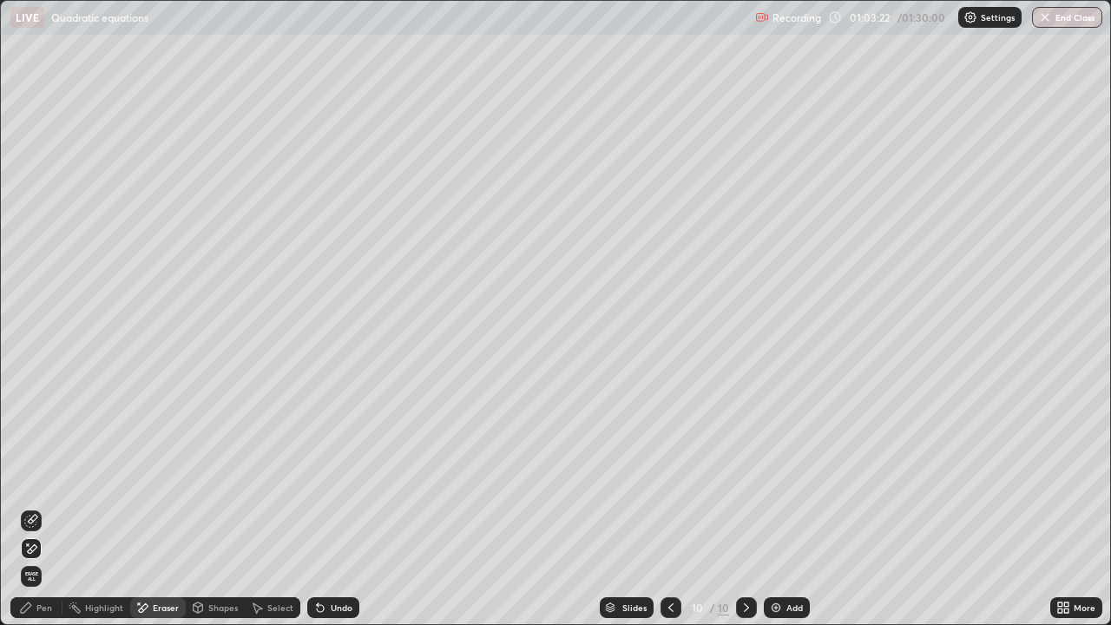
click at [38, 507] on div "Pen" at bounding box center [44, 607] width 16 height 9
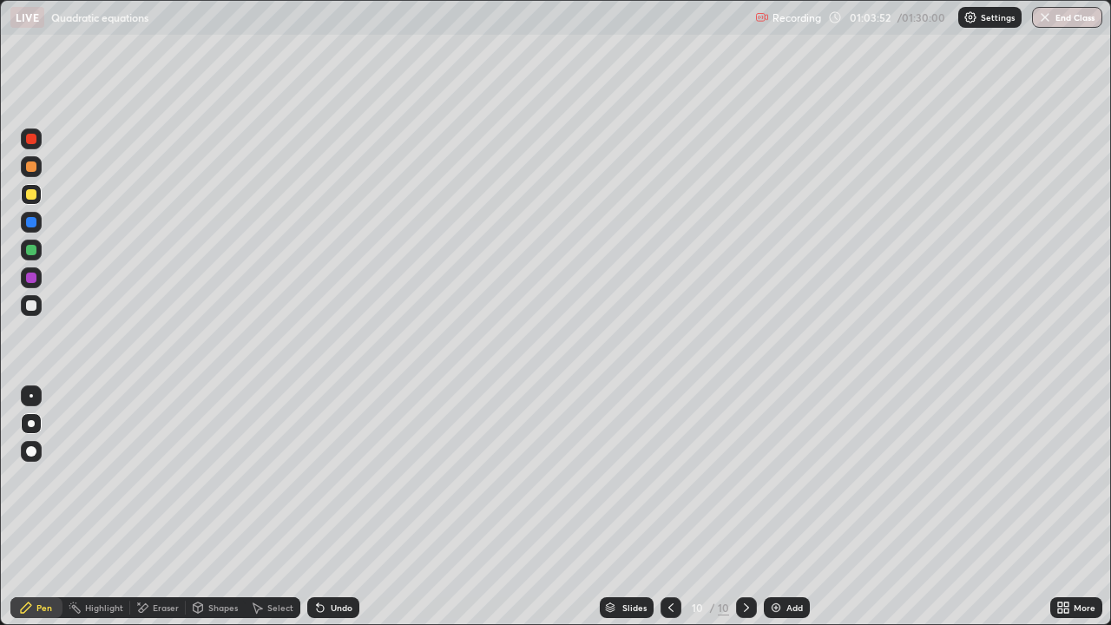
click at [160, 507] on div "Eraser" at bounding box center [166, 607] width 26 height 9
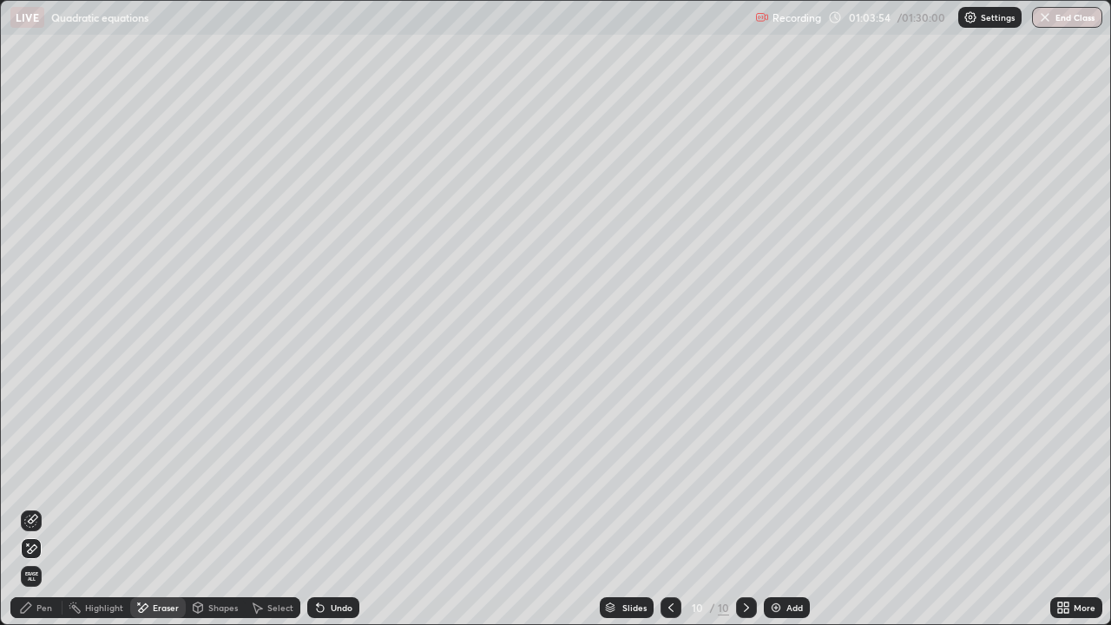
click at [48, 507] on div "Pen" at bounding box center [36, 607] width 52 height 21
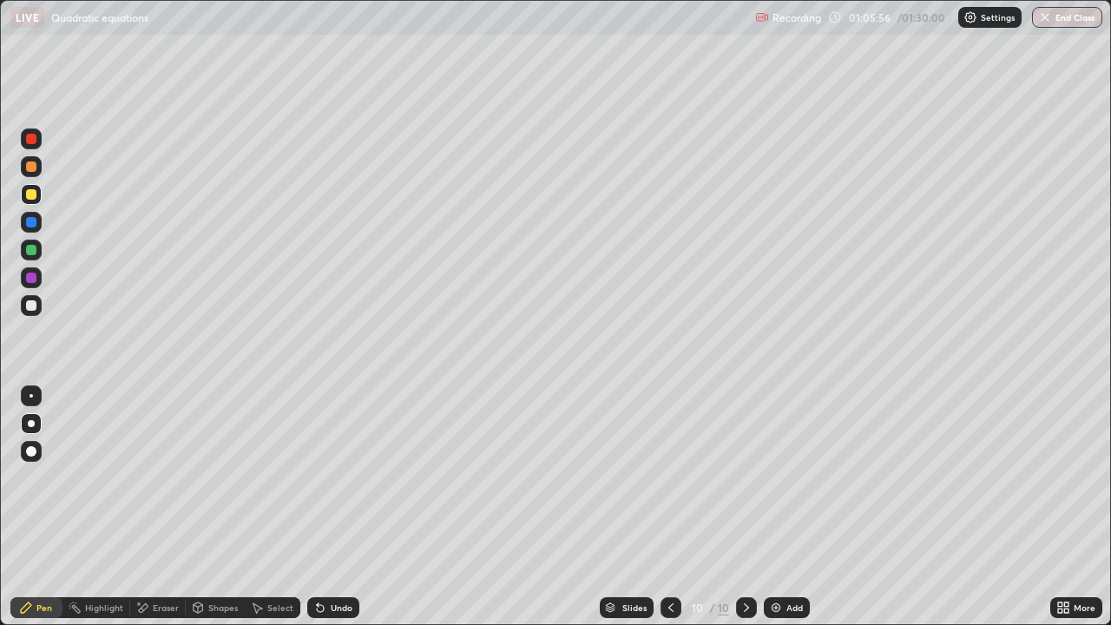
click at [780, 507] on img at bounding box center [776, 608] width 14 height 14
click at [669, 507] on icon at bounding box center [672, 608] width 14 height 14
click at [744, 507] on icon at bounding box center [747, 608] width 14 height 14
click at [667, 507] on icon at bounding box center [672, 608] width 14 height 14
click at [1056, 19] on button "End Class" at bounding box center [1068, 17] width 69 height 21
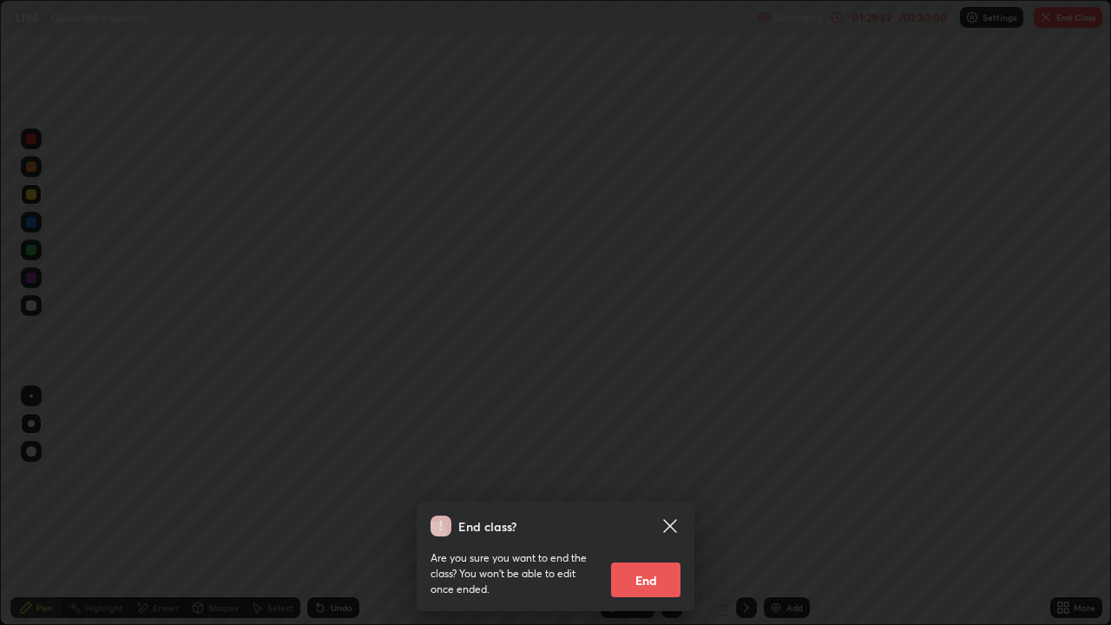
click at [647, 507] on button "End" at bounding box center [645, 579] width 69 height 35
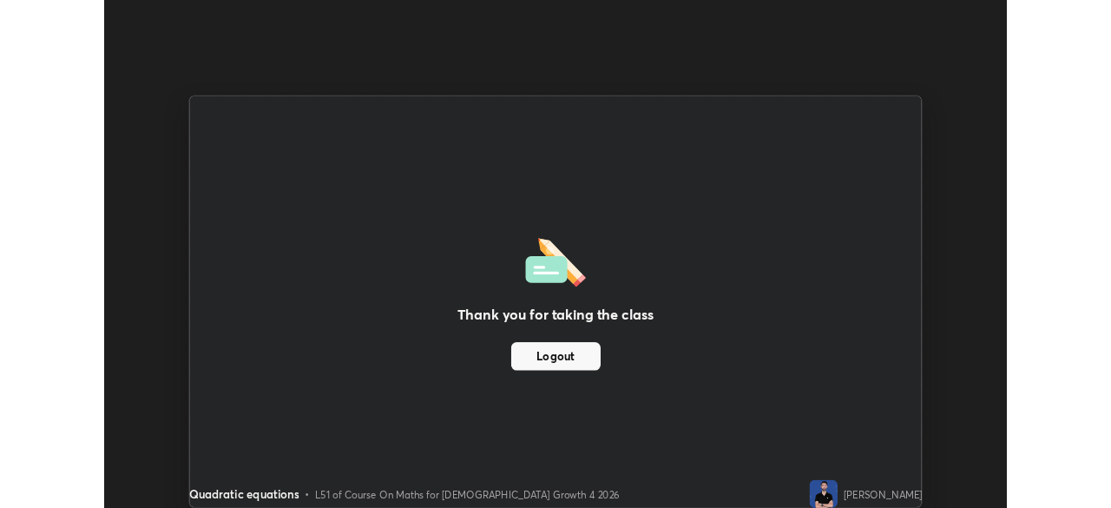
scroll to position [86292, 85689]
